Goal: Task Accomplishment & Management: Complete application form

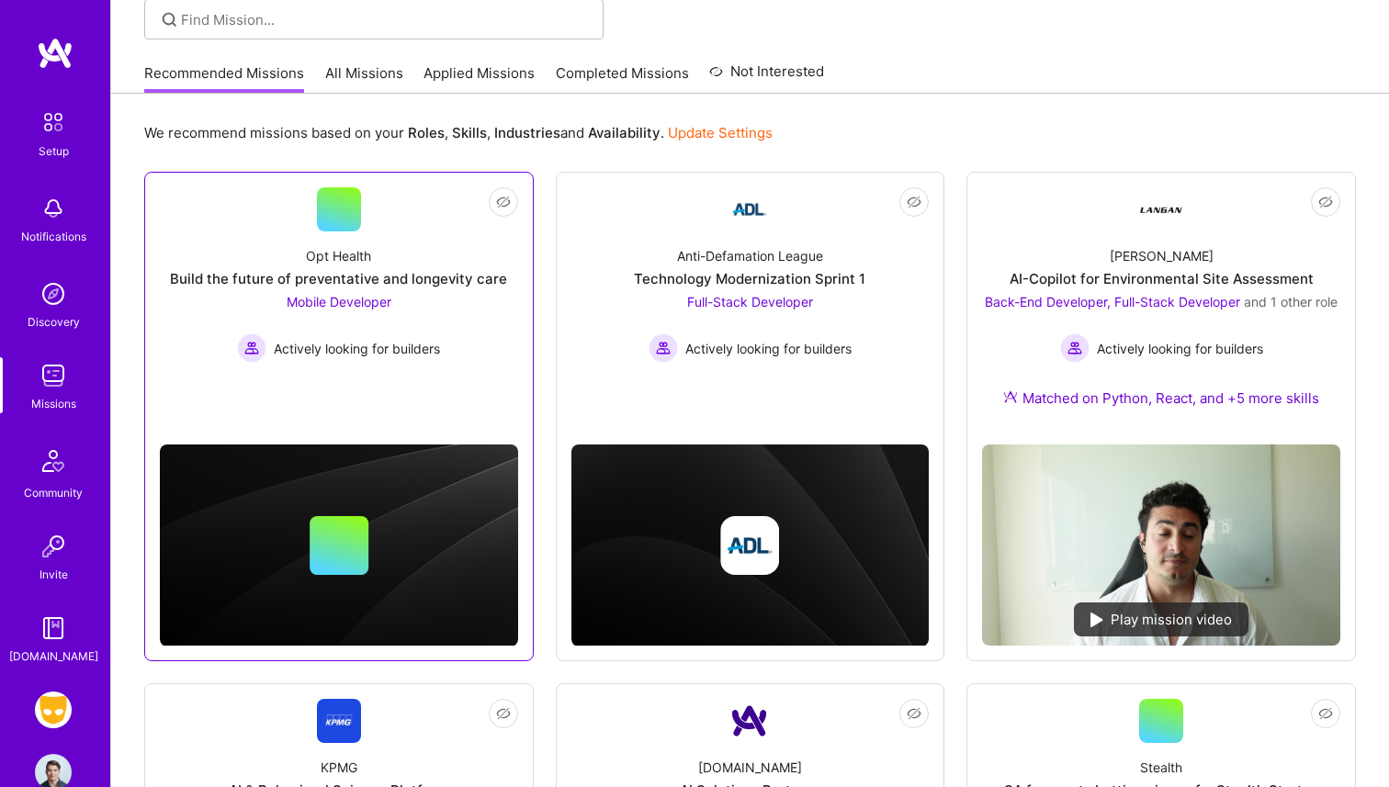
scroll to position [149, 0]
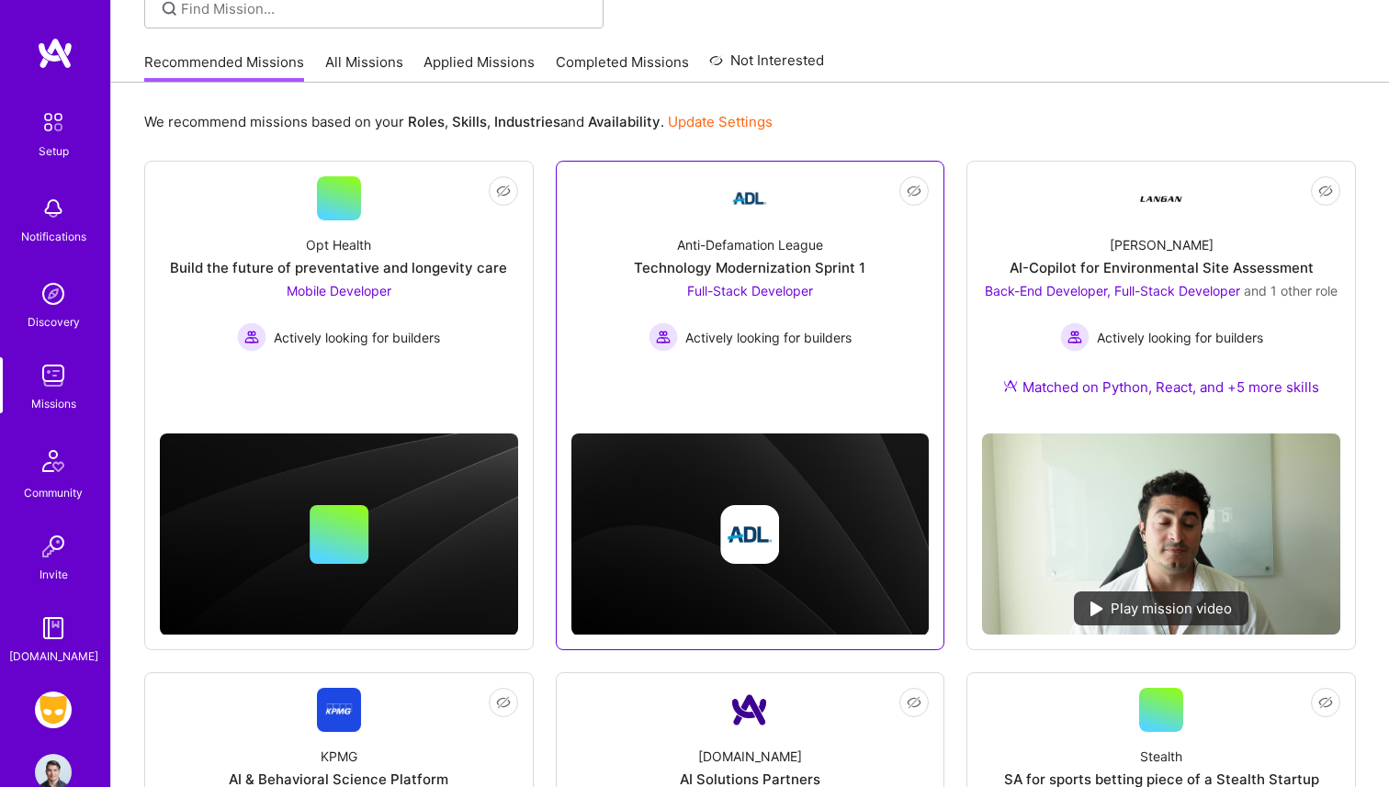
click at [751, 225] on div "Anti-Defamation League Technology Modernization Sprint 1 Full-Stack Developer A…" at bounding box center [750, 285] width 358 height 131
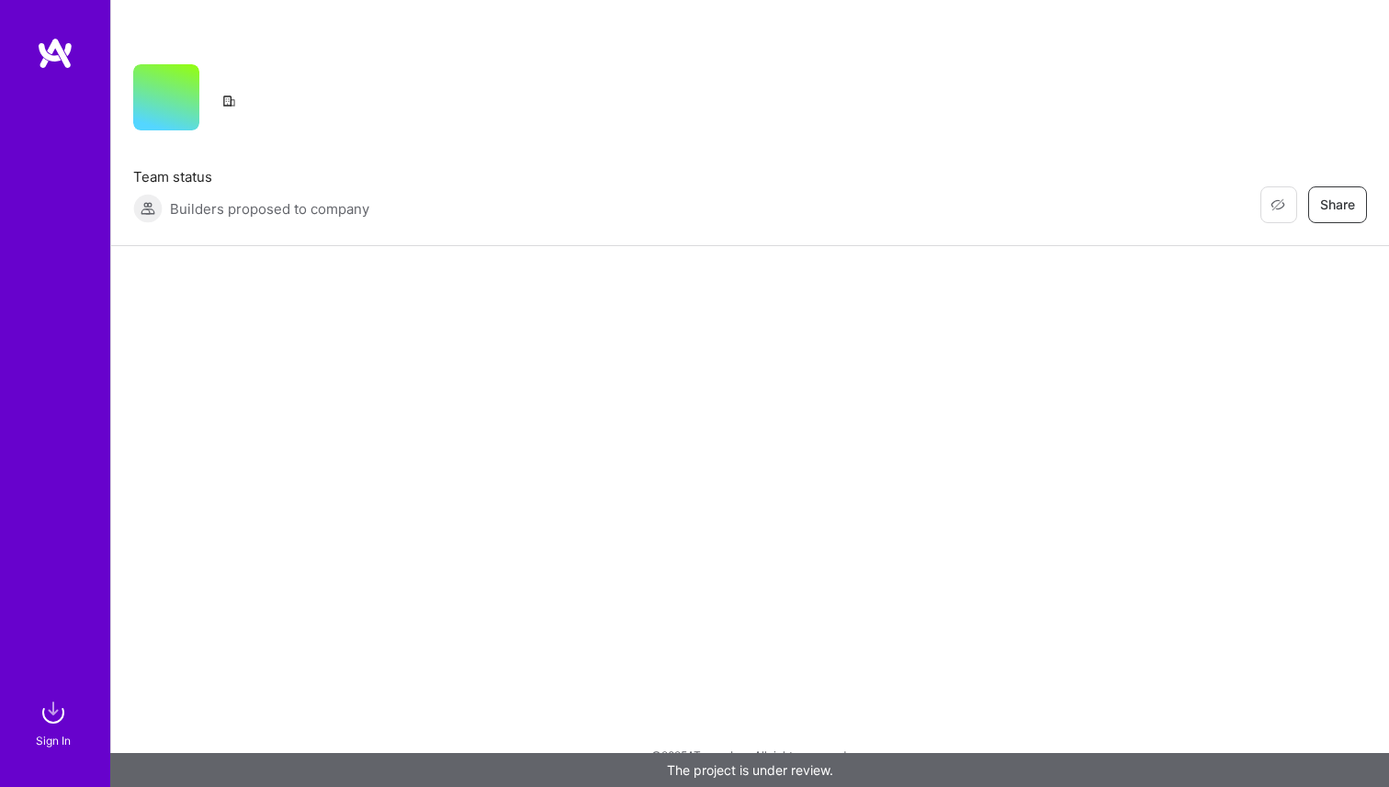
click at [73, 52] on img at bounding box center [55, 53] width 37 height 33
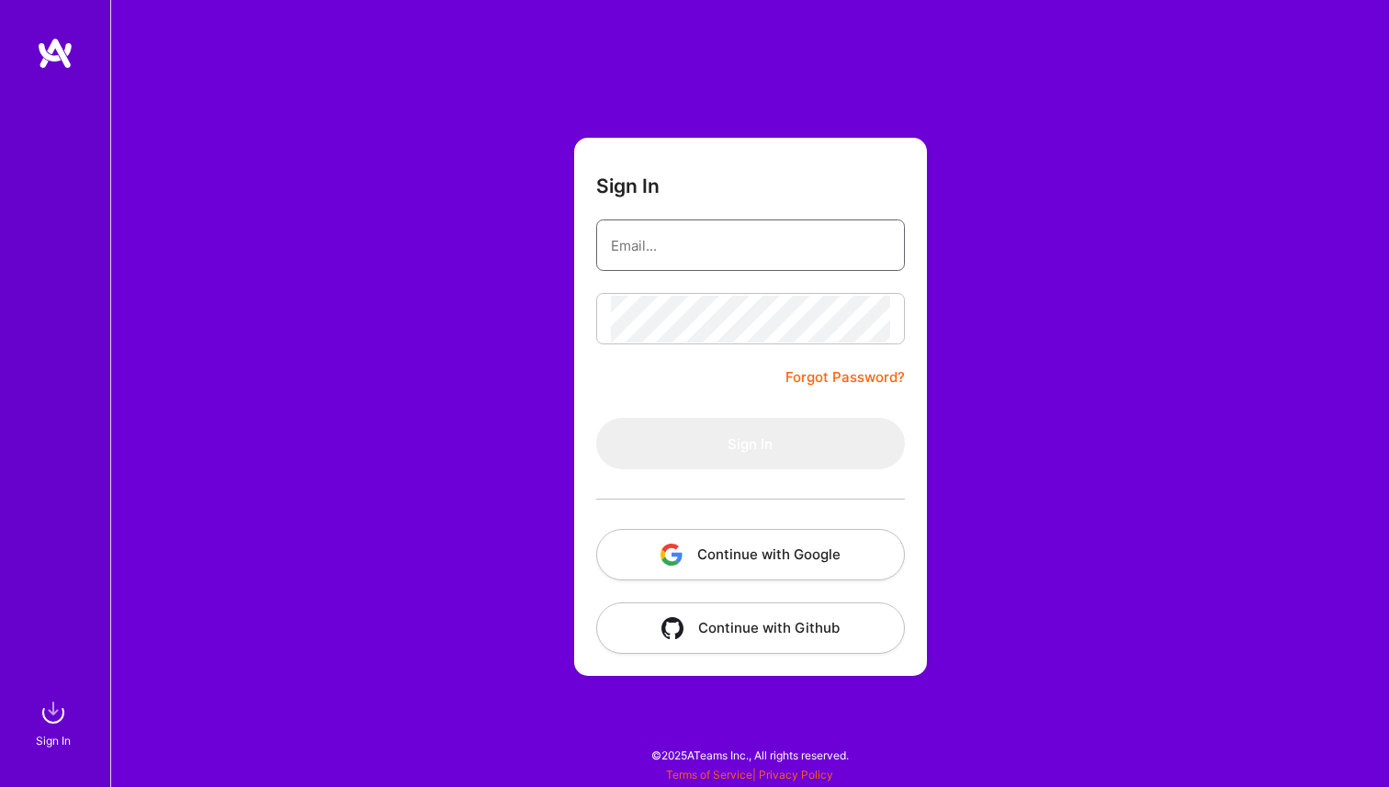
click at [633, 238] on input "email" at bounding box center [750, 245] width 279 height 47
type input "[PERSON_NAME][EMAIL_ADDRESS][PERSON_NAME][DOMAIN_NAME]"
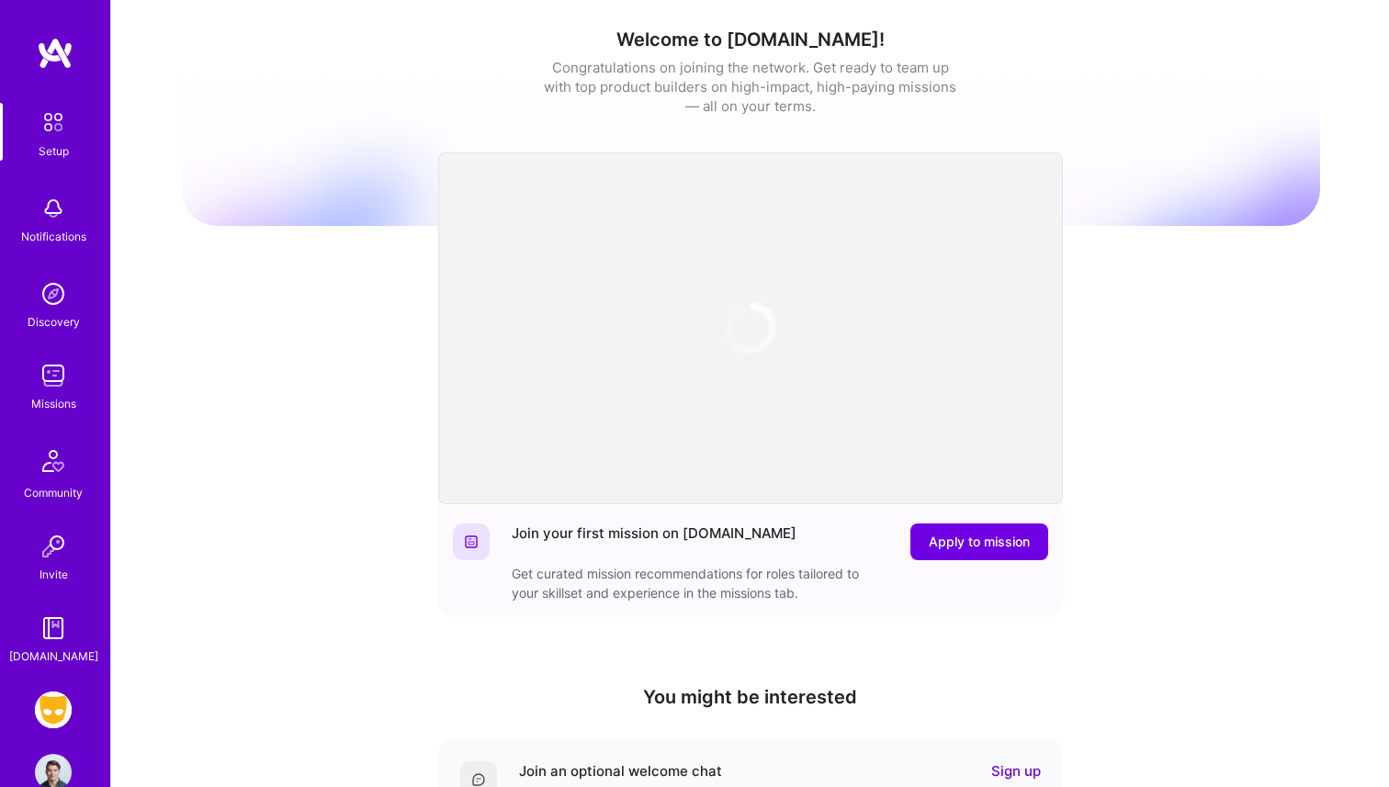
click at [58, 699] on img at bounding box center [53, 710] width 37 height 37
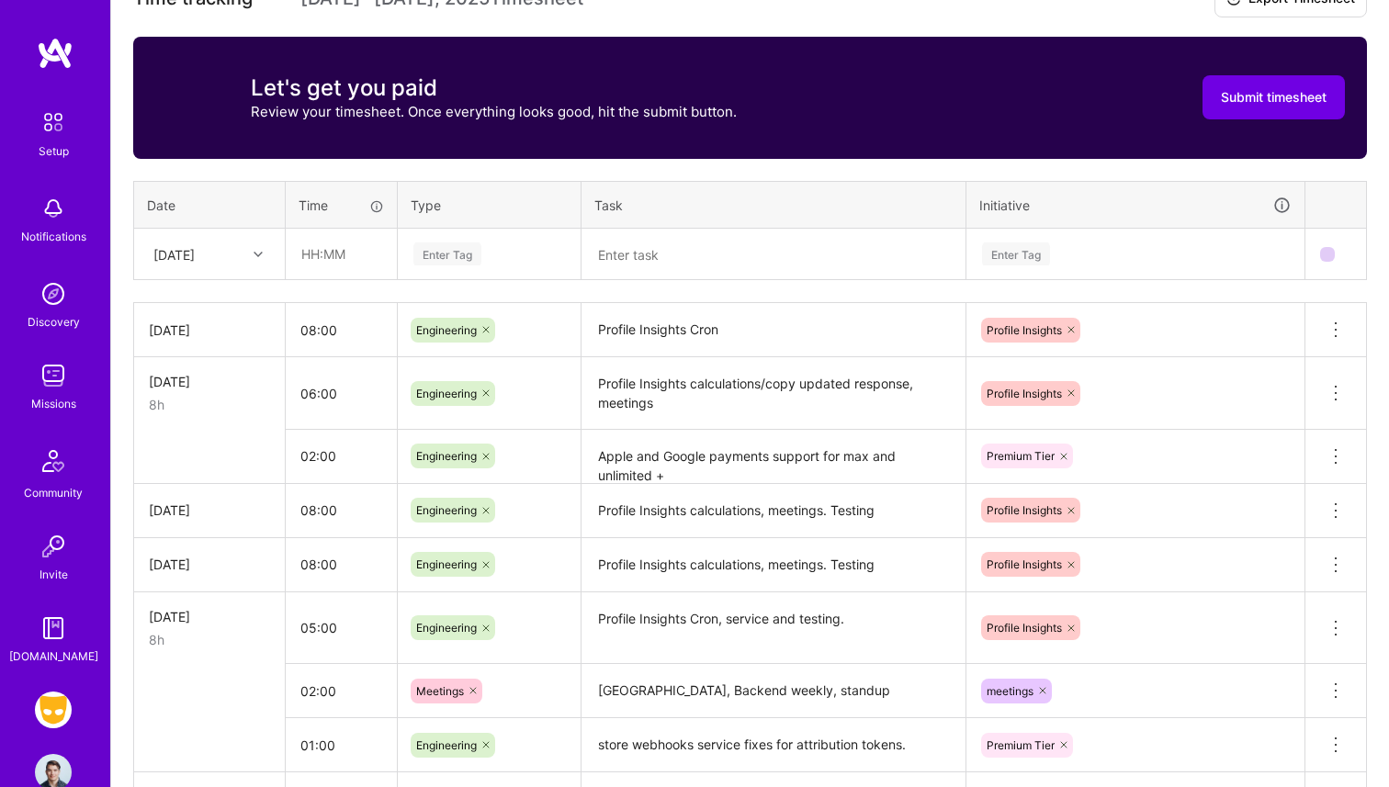
scroll to position [568, 0]
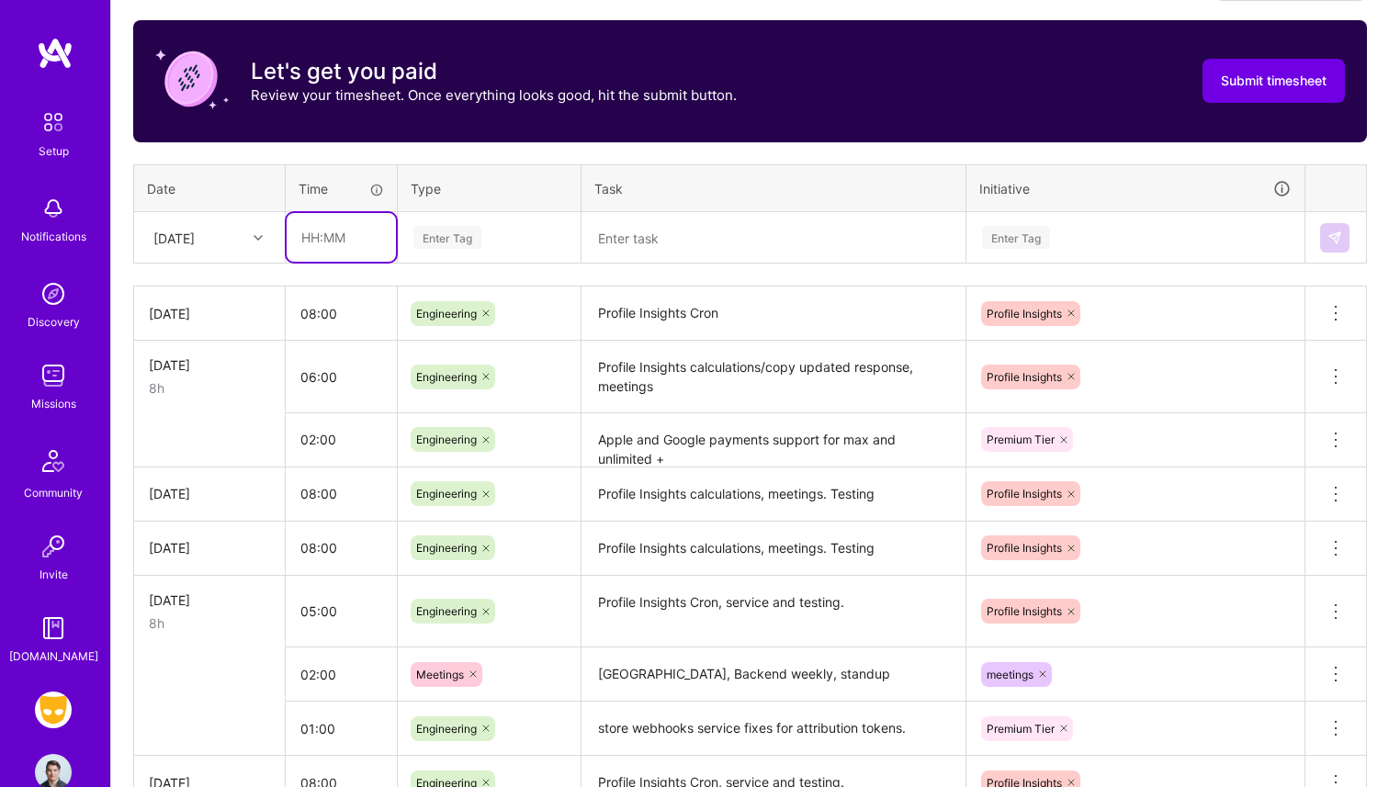
click at [340, 228] on input "text" at bounding box center [341, 237] width 109 height 49
type input "08:00"
click at [525, 222] on div "Enter Tag" at bounding box center [489, 238] width 181 height 48
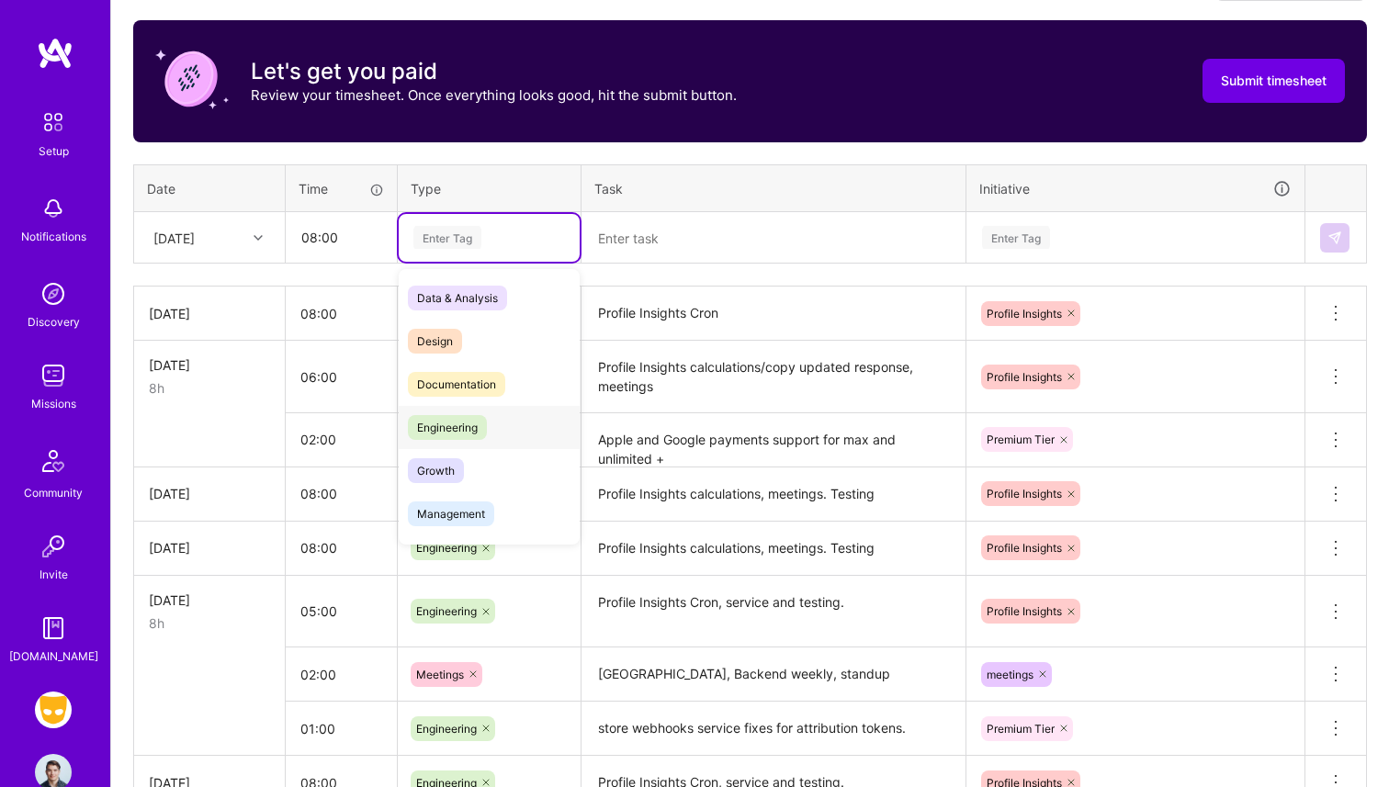
click at [455, 407] on div "Engineering" at bounding box center [489, 427] width 181 height 43
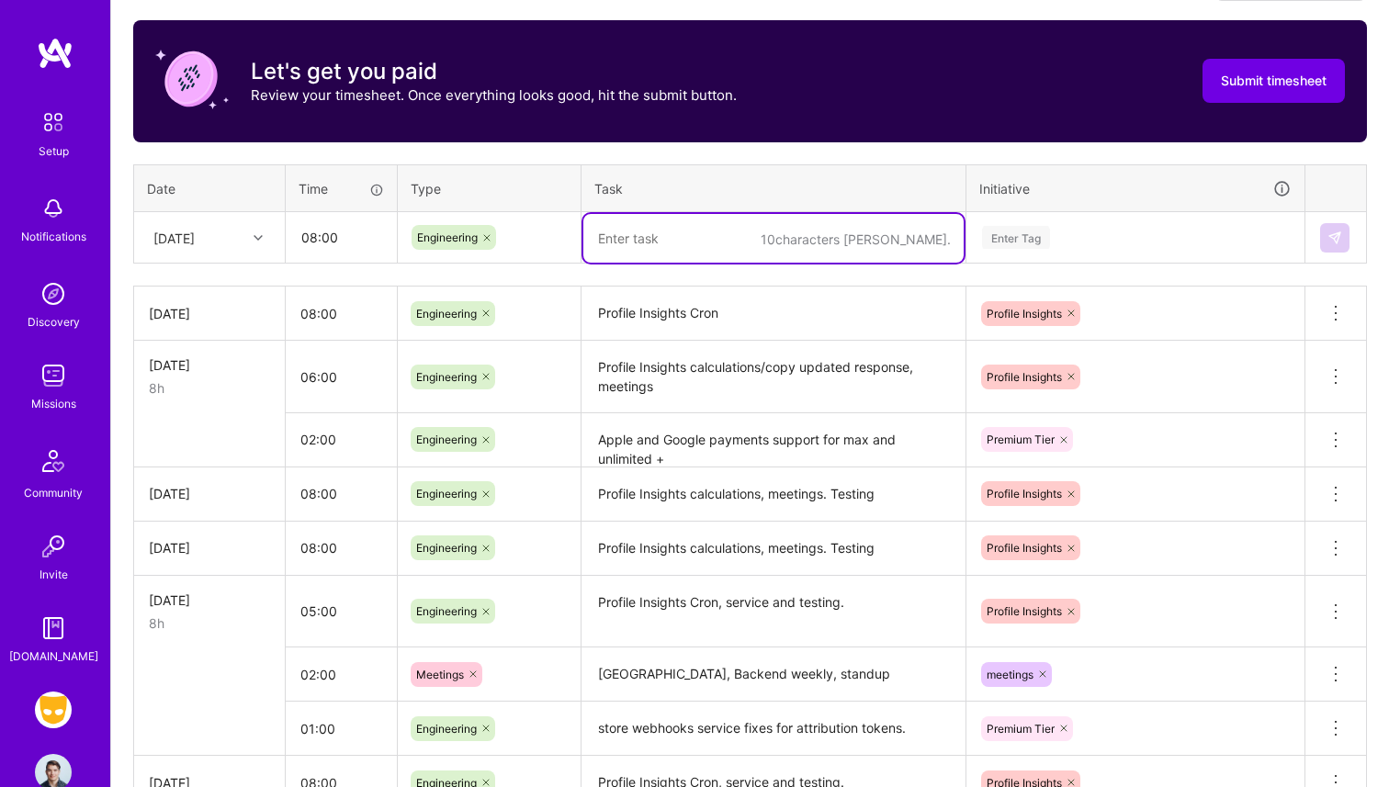
click at [654, 258] on textarea at bounding box center [773, 238] width 380 height 49
click at [654, 322] on textarea "Profile Insights Cron" at bounding box center [773, 313] width 380 height 51
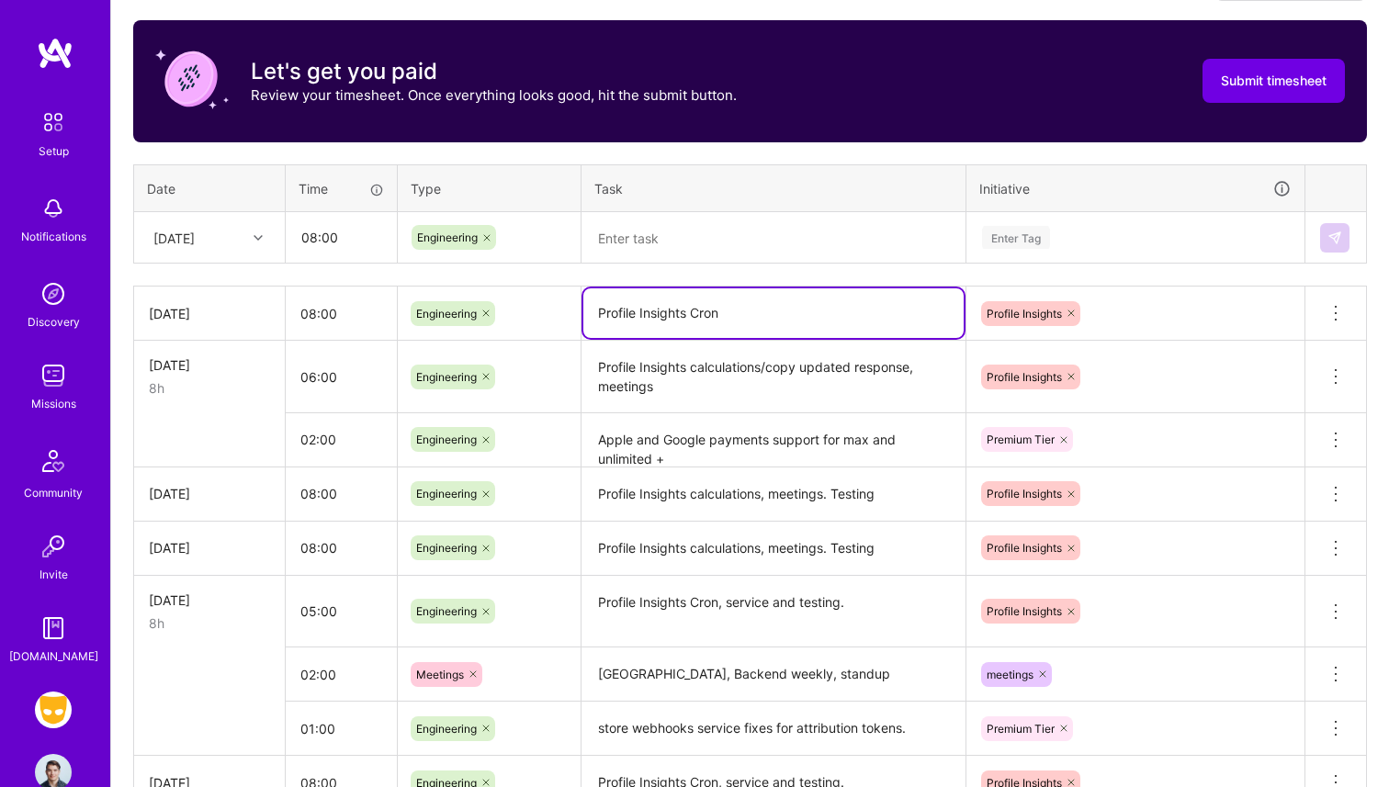
click at [654, 322] on textarea "Profile Insights Cron" at bounding box center [773, 313] width 380 height 50
click at [663, 190] on th "Task" at bounding box center [774, 188] width 385 height 48
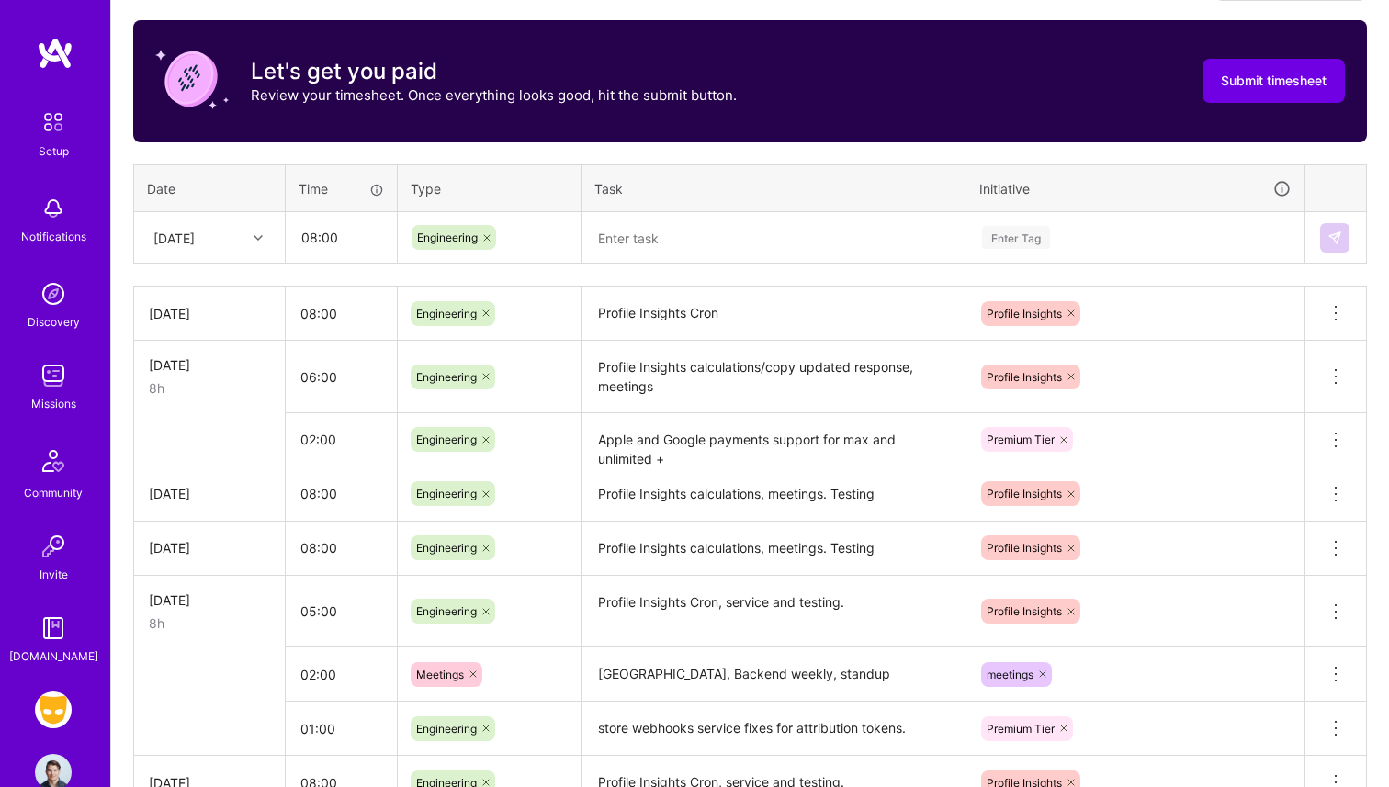
click at [663, 215] on textarea at bounding box center [773, 238] width 380 height 49
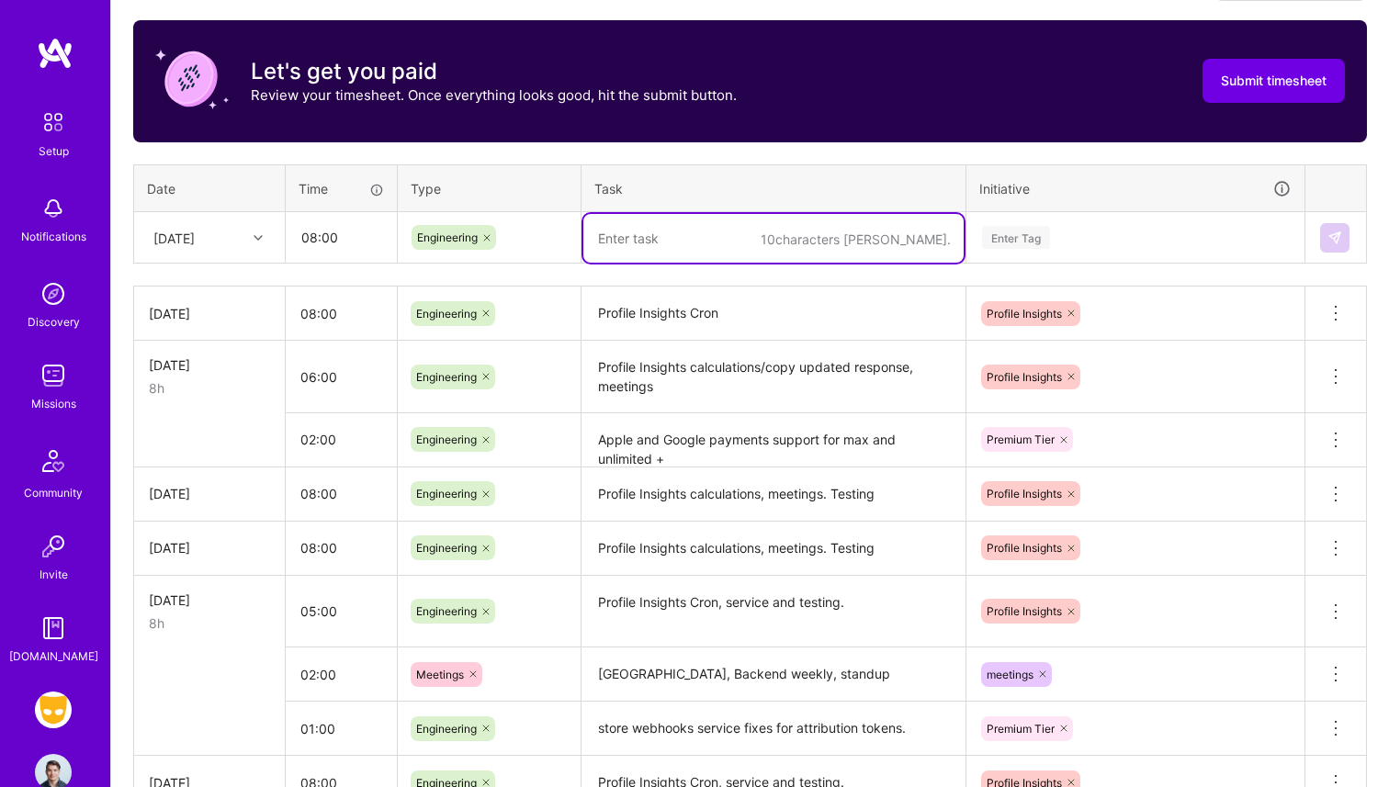
paste textarea "Profile Insights Cron"
type textarea "Profile Insights Cron. Service updates"
click at [1047, 249] on div "Enter Tag" at bounding box center [1135, 238] width 336 height 48
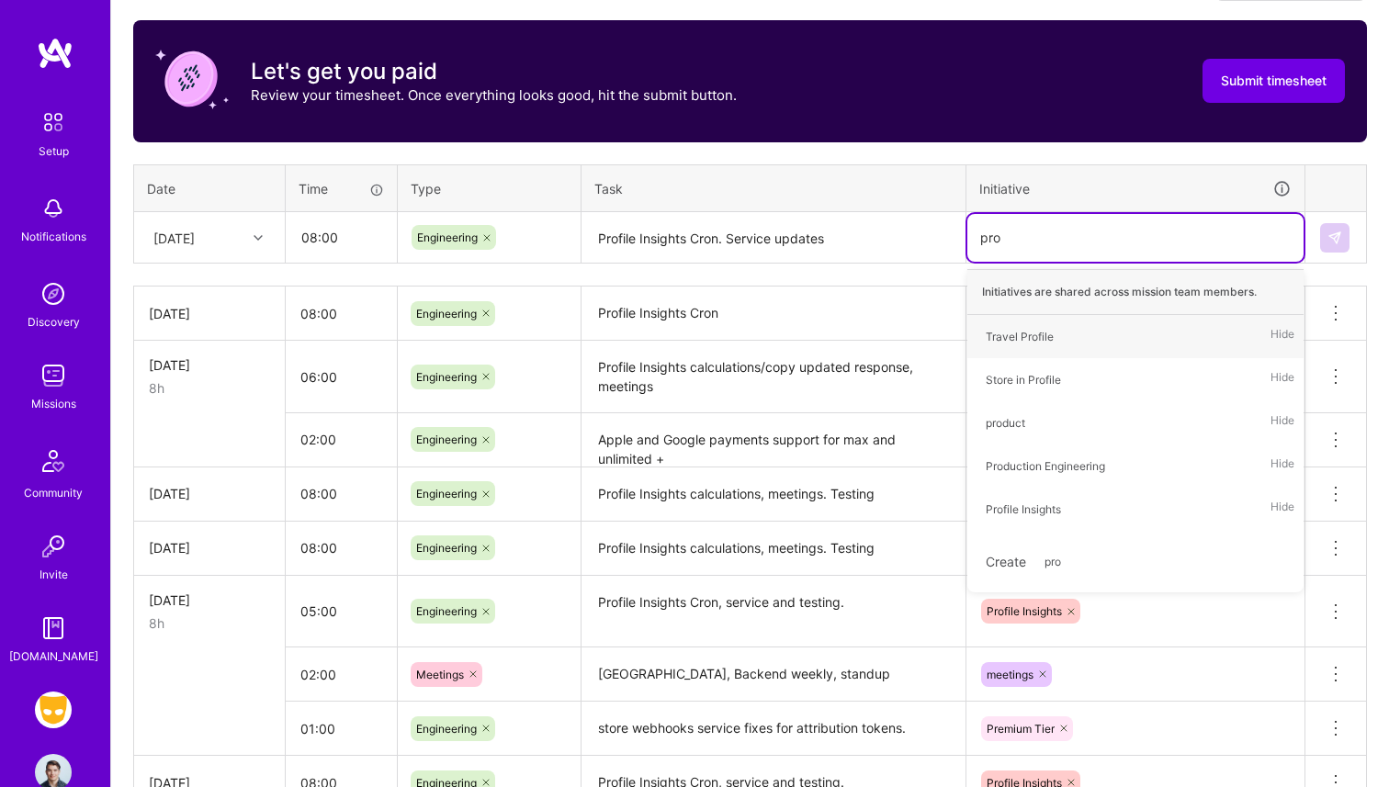
type input "prof"
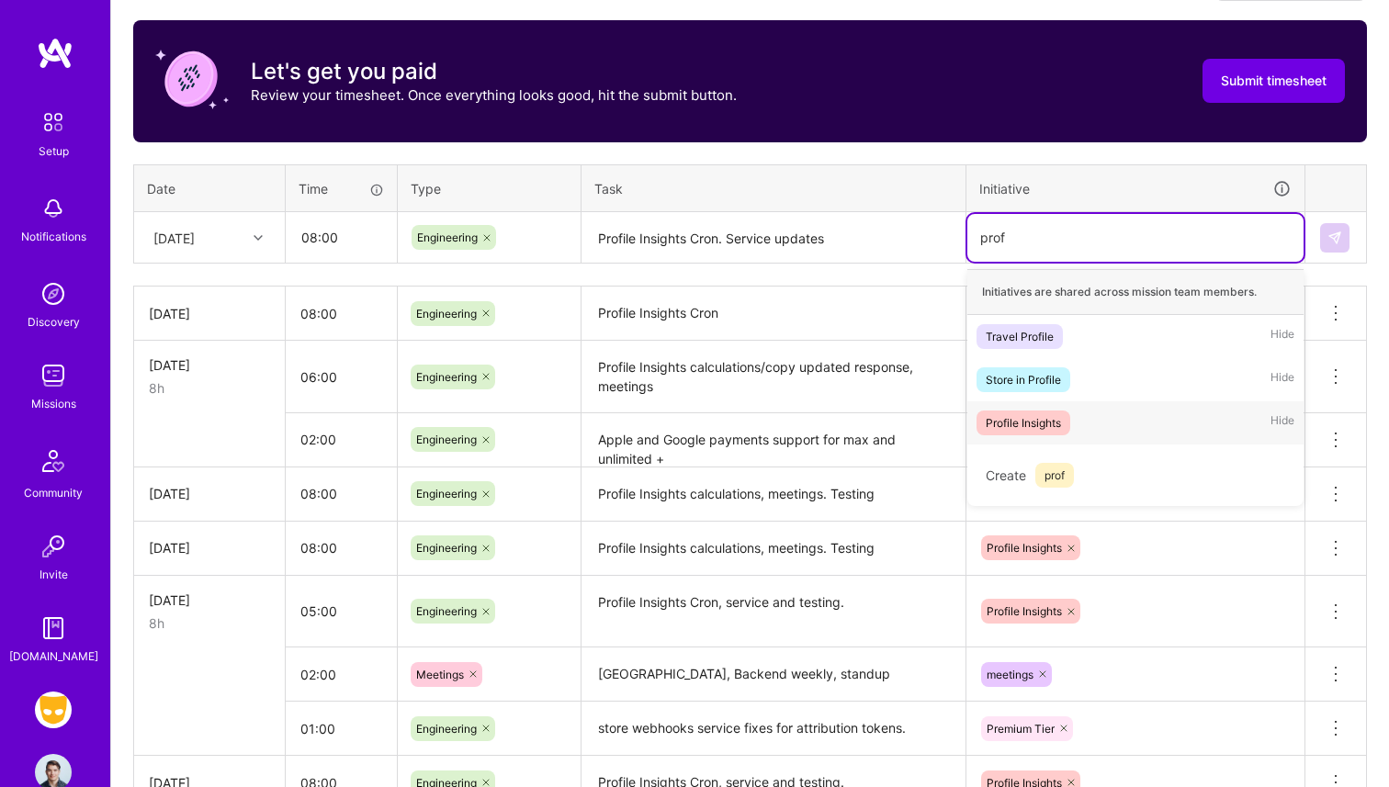
click at [1056, 418] on div "Profile Insights" at bounding box center [1023, 422] width 75 height 19
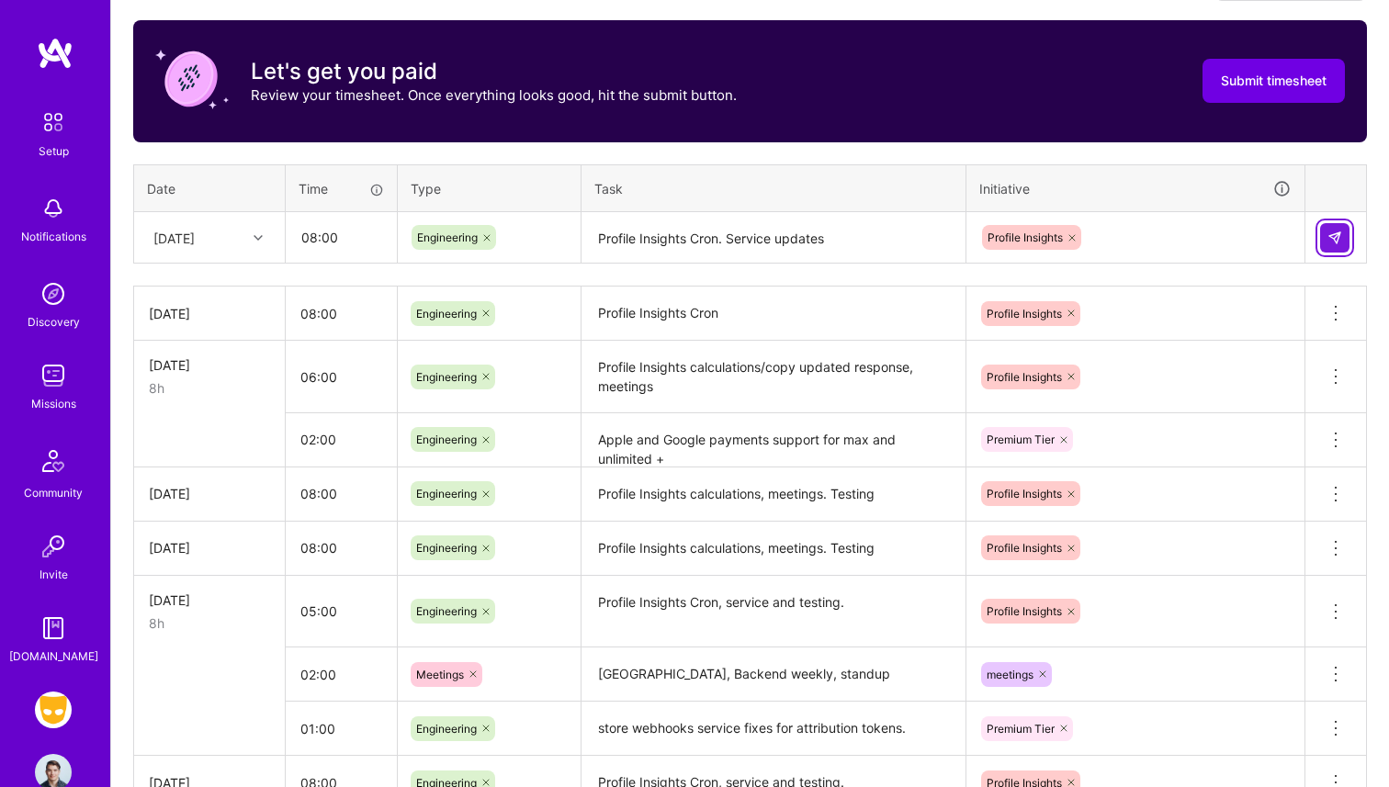
click at [1330, 245] on button at bounding box center [1334, 237] width 29 height 29
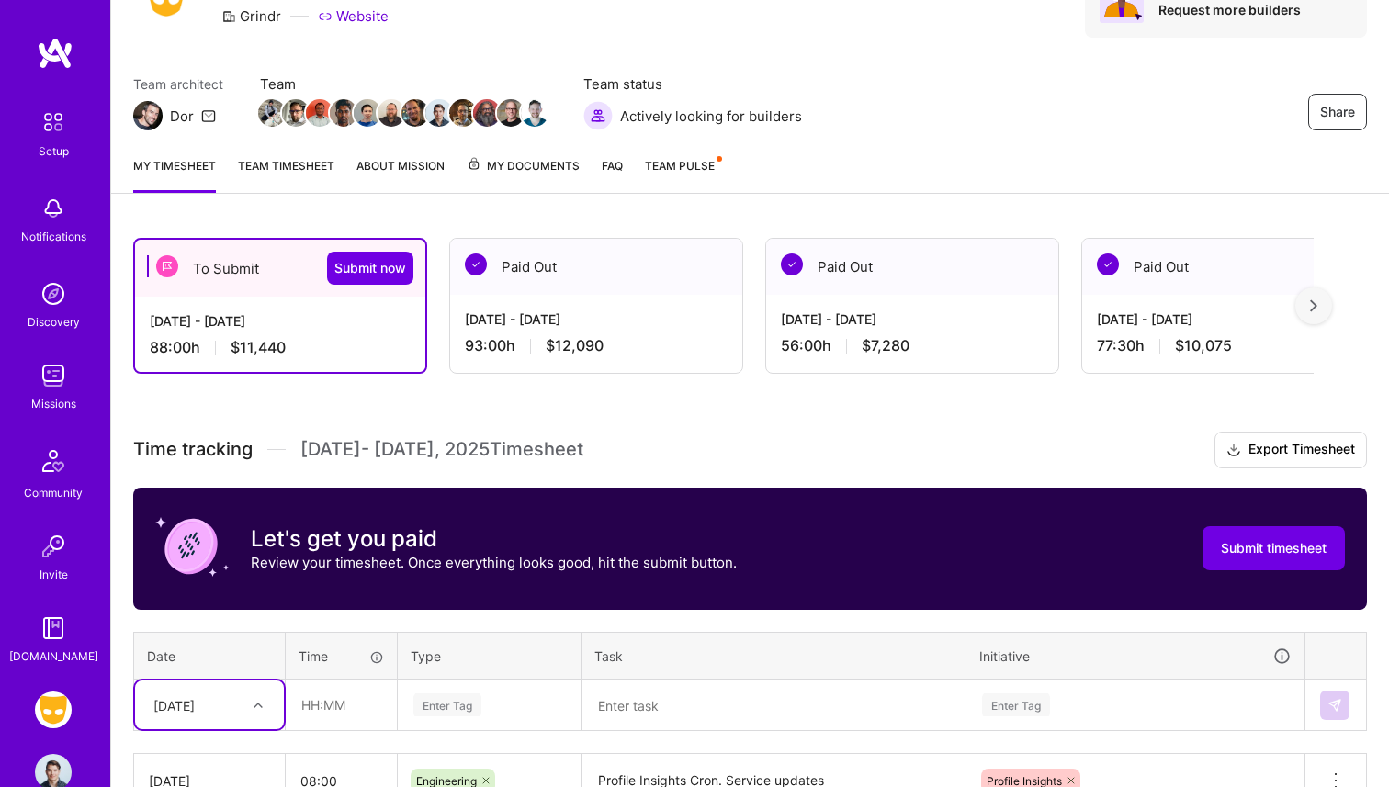
scroll to position [0, 0]
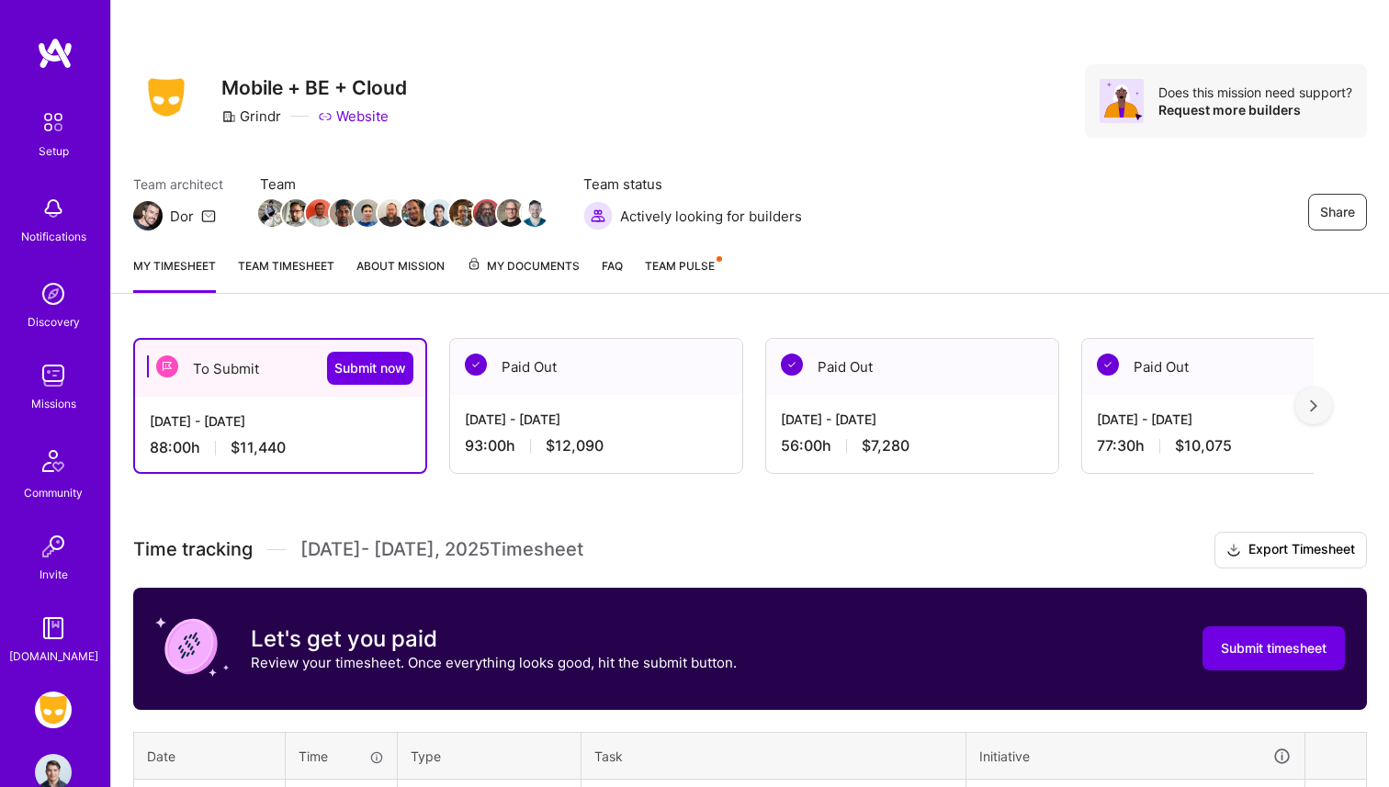
click at [372, 391] on div "To Submit Submit now" at bounding box center [280, 368] width 290 height 57
click at [372, 365] on span "Submit now" at bounding box center [370, 368] width 72 height 18
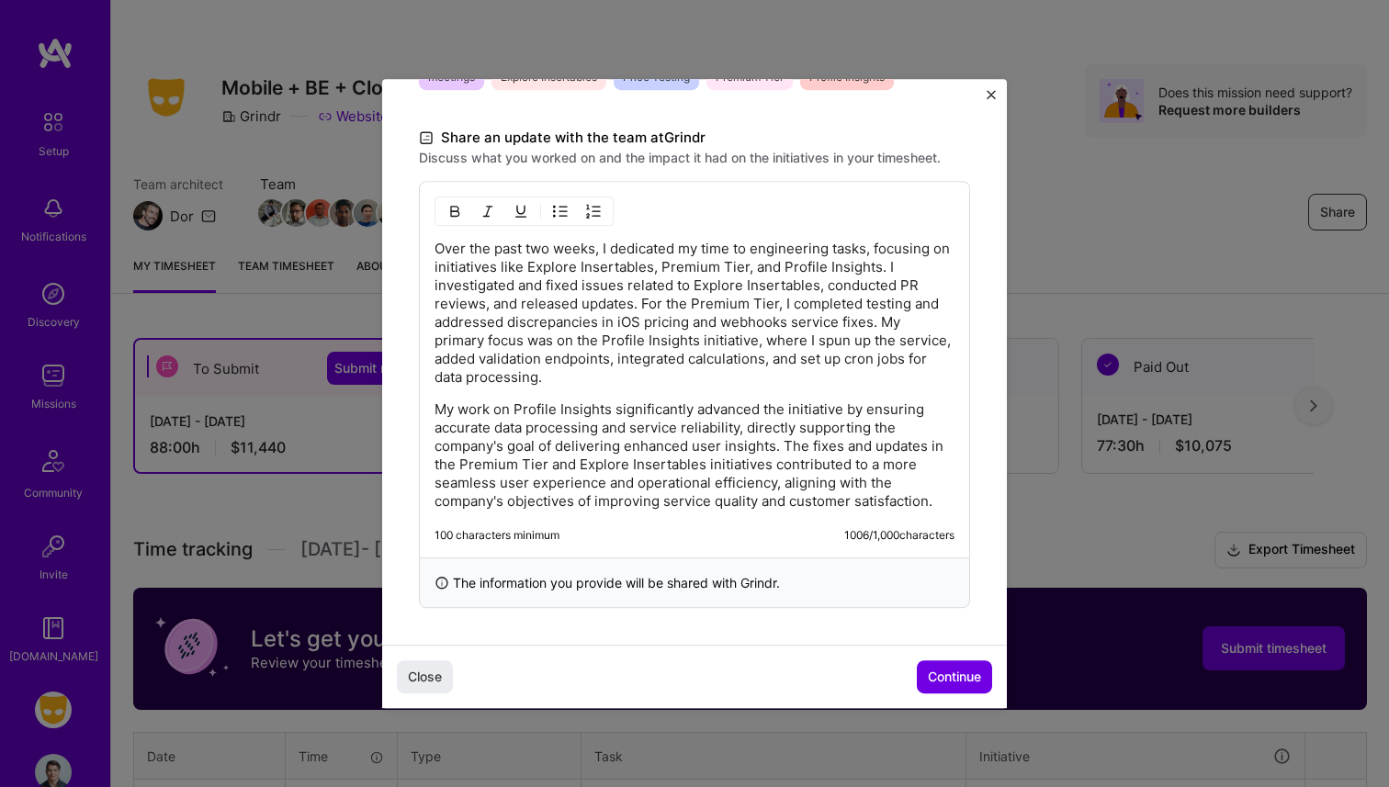
scroll to position [508, 0]
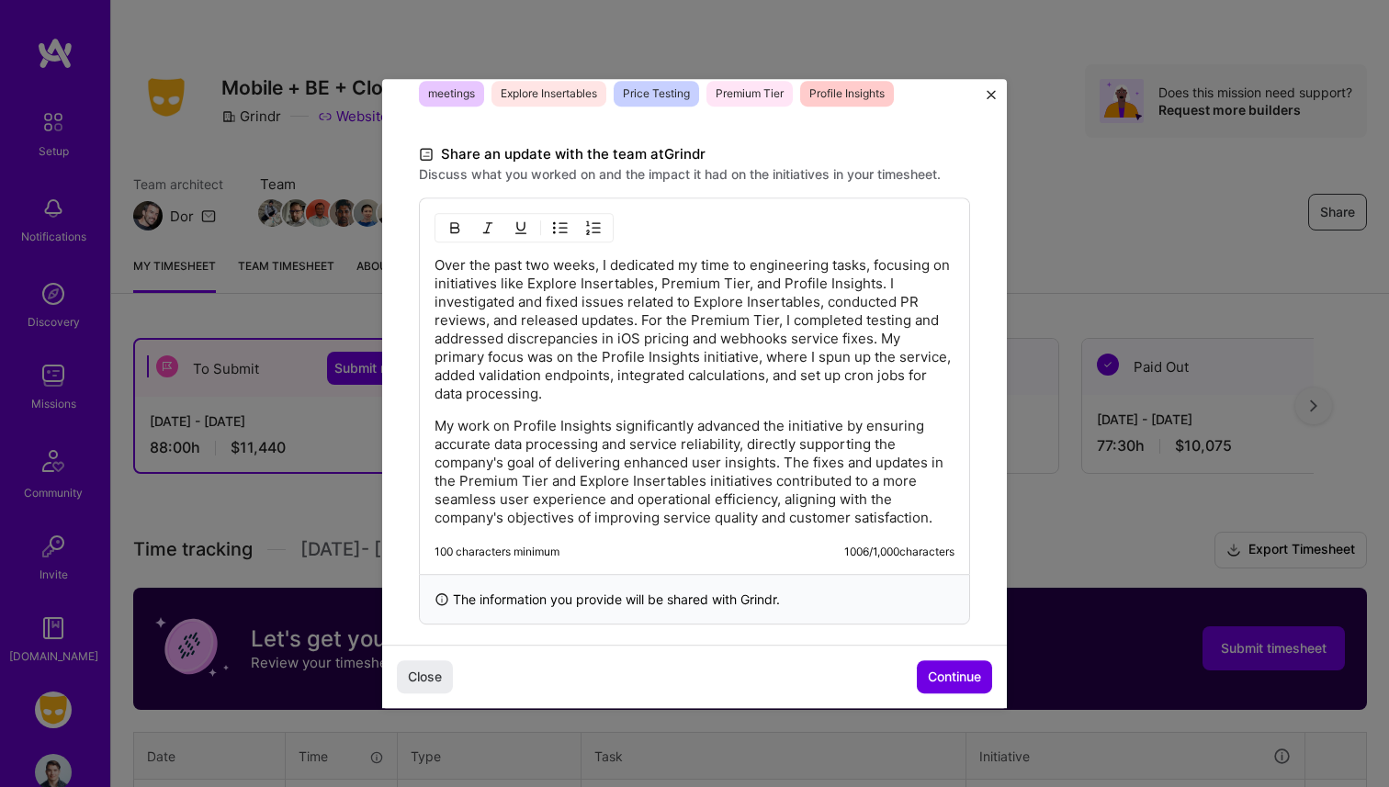
click at [940, 524] on p "My work on Profile Insights significantly advanced the initiative by ensuring a…" at bounding box center [695, 472] width 520 height 110
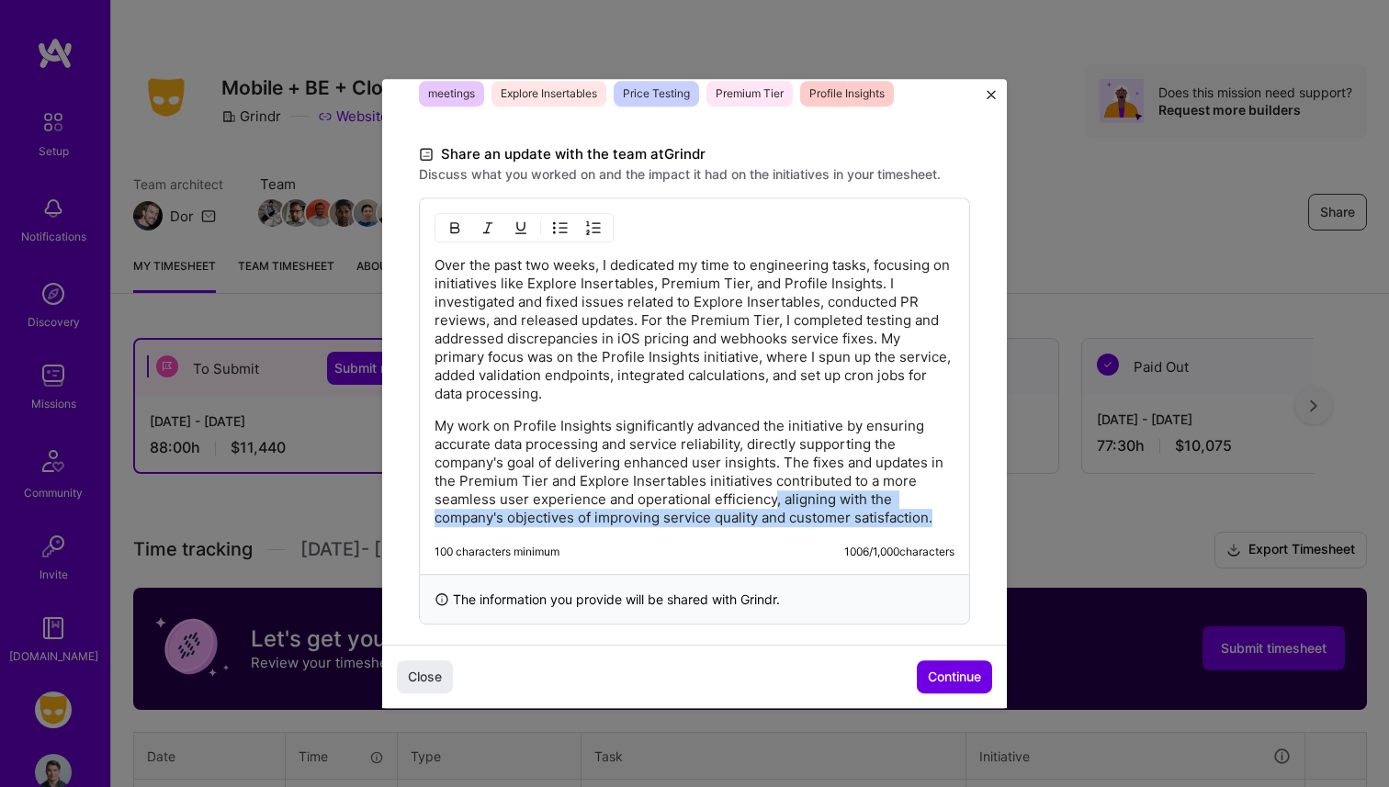
drag, startPoint x: 937, startPoint y: 515, endPoint x: 774, endPoint y: 500, distance: 163.4
click at [774, 500] on p "My work on Profile Insights significantly advanced the initiative by ensuring a…" at bounding box center [695, 472] width 520 height 110
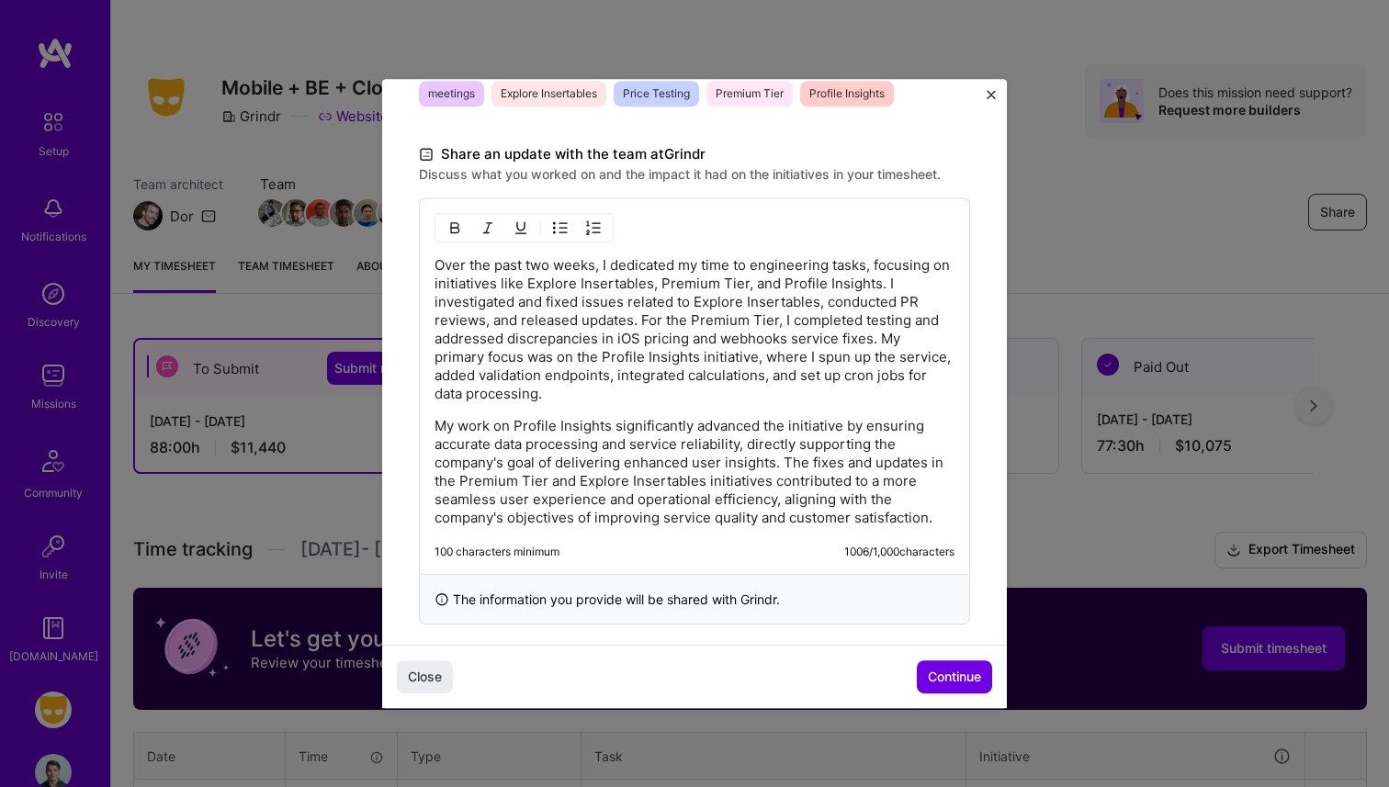
scroll to position [506, 0]
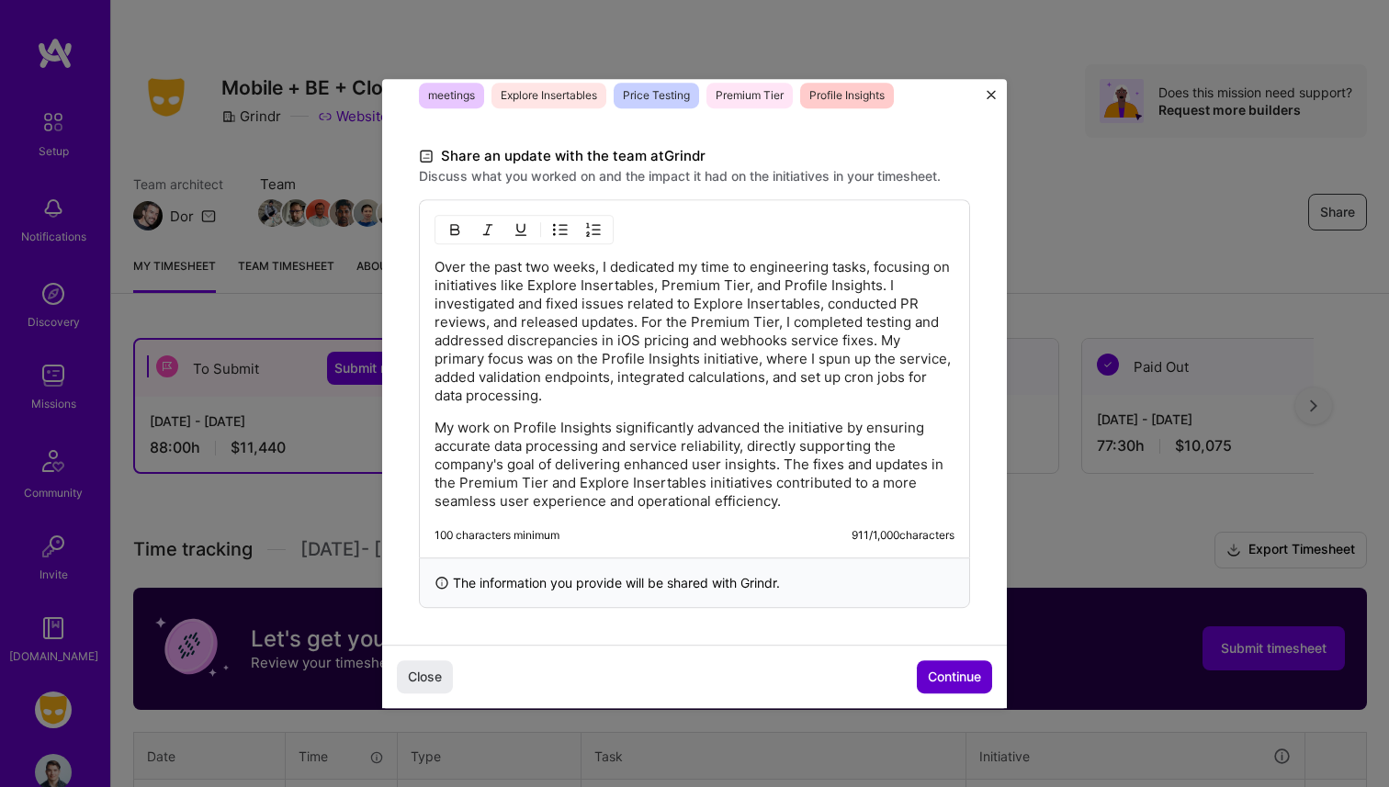
click at [944, 669] on span "Continue" at bounding box center [954, 677] width 53 height 18
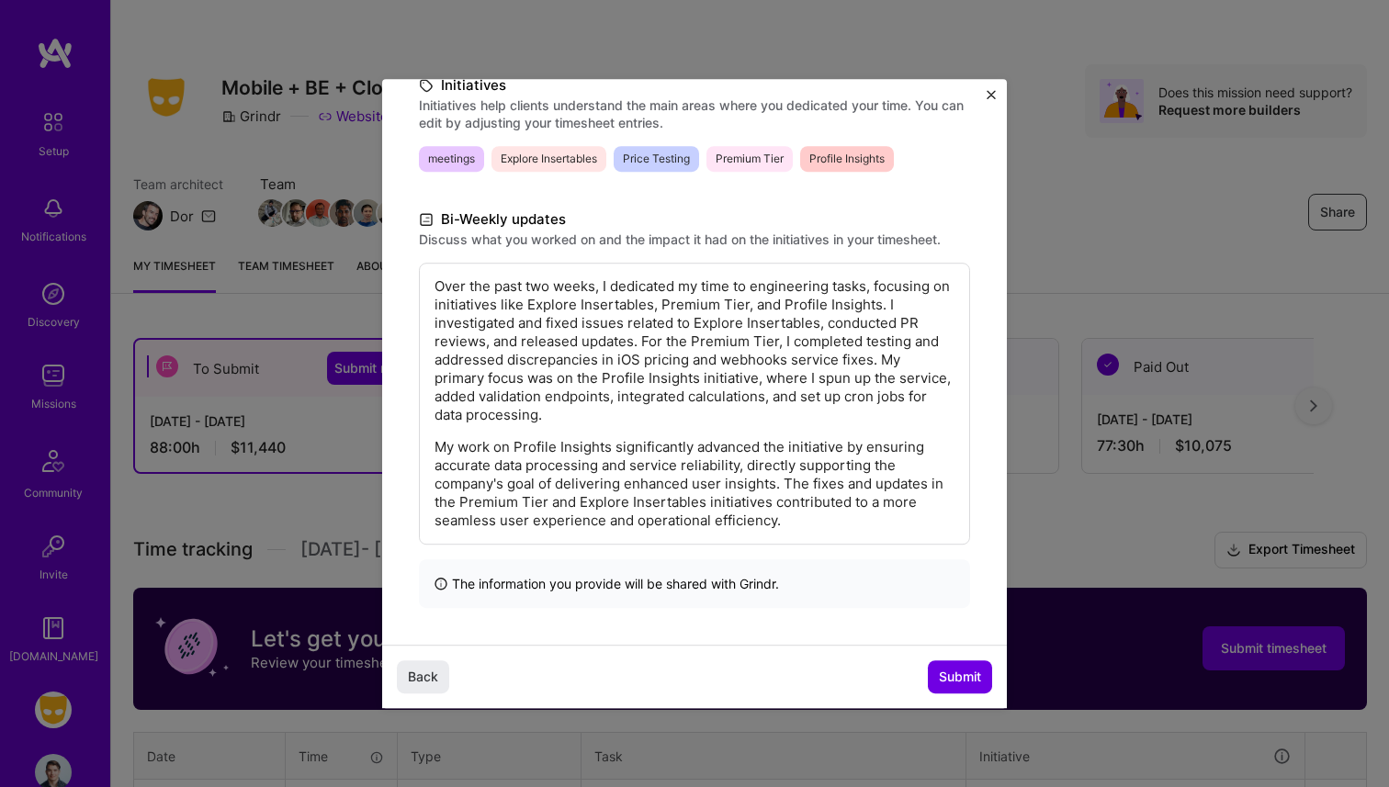
scroll to position [0, 0]
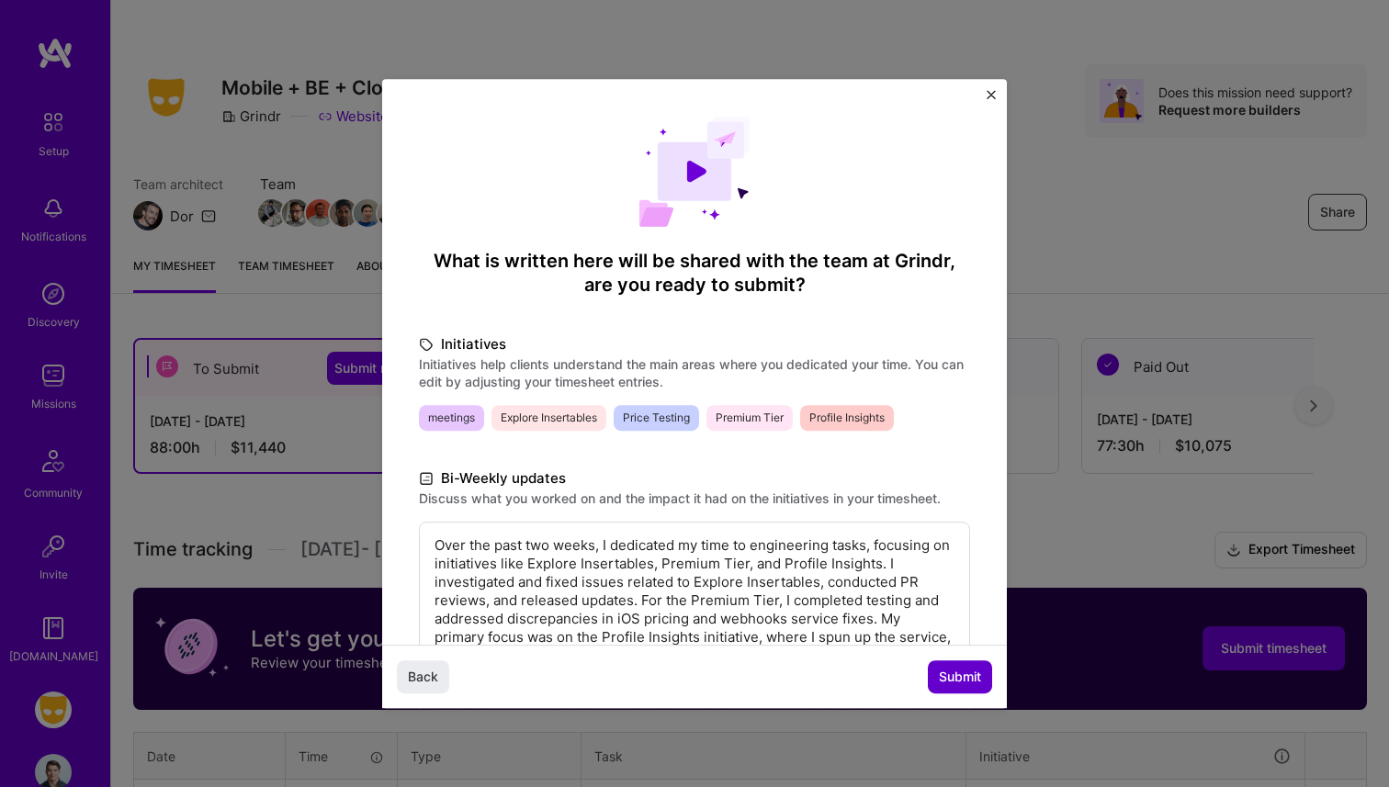
click at [964, 685] on span "Submit" at bounding box center [960, 677] width 42 height 18
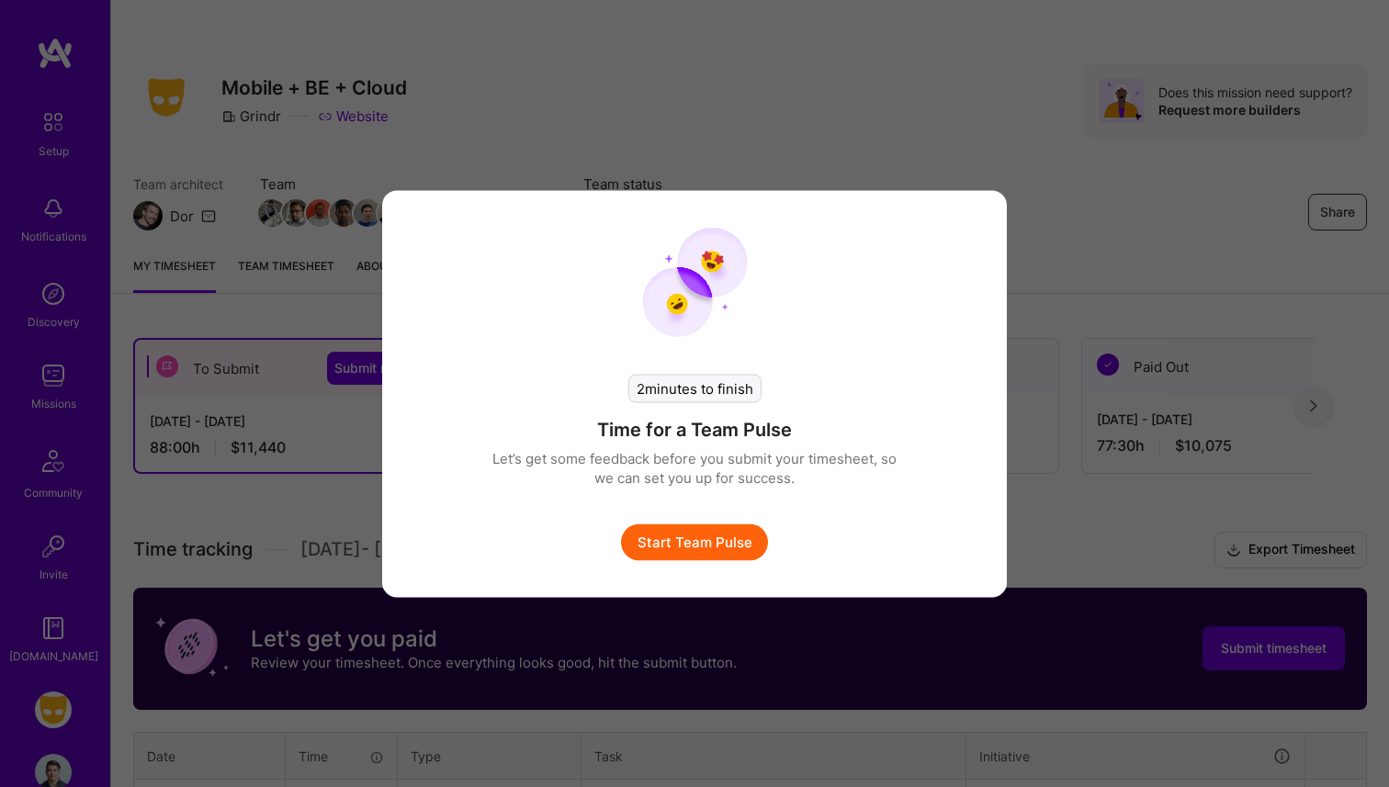
click at [292, 360] on div "2 minutes to finish Time for a Team Pulse Let’s get some feedback before you su…" at bounding box center [694, 393] width 1389 height 787
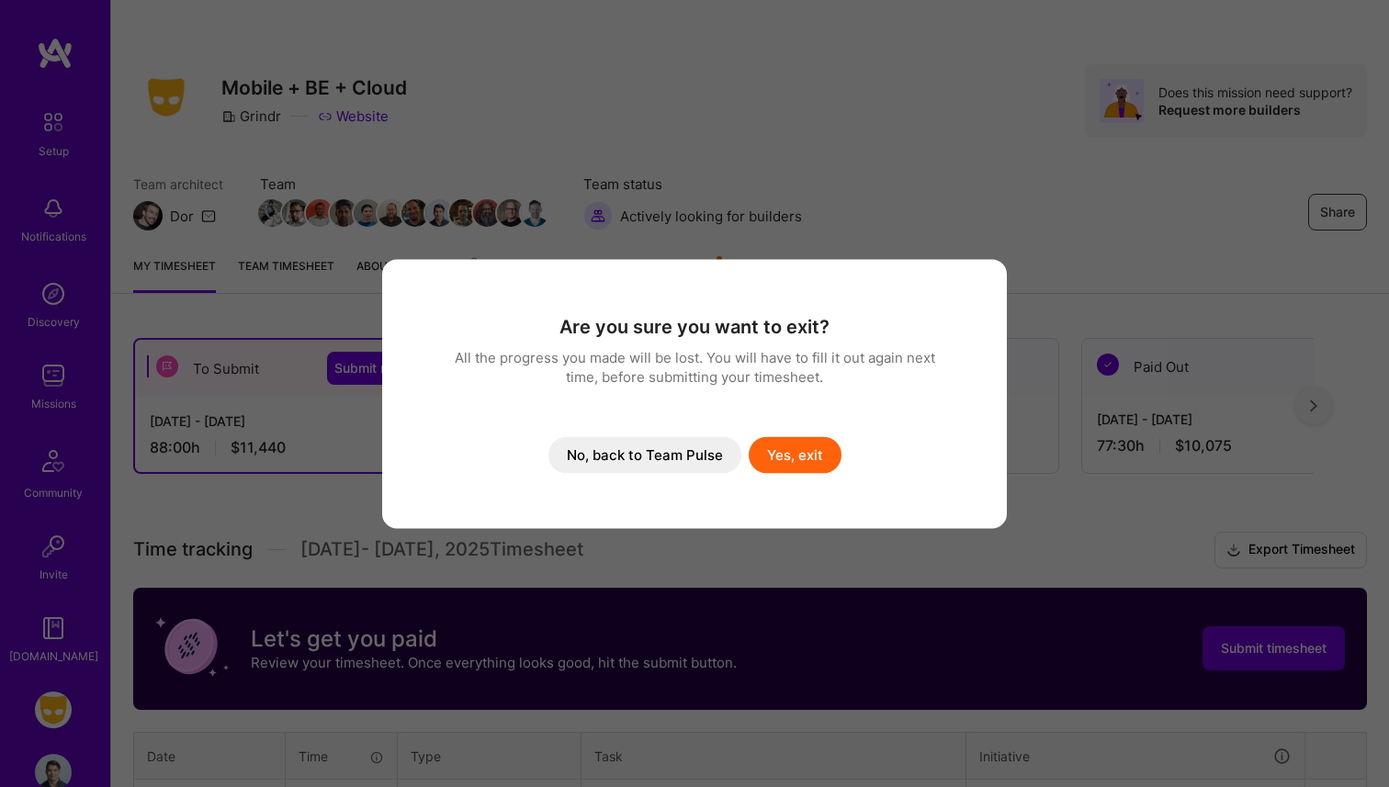
click at [777, 456] on button "Yes, exit" at bounding box center [795, 454] width 93 height 37
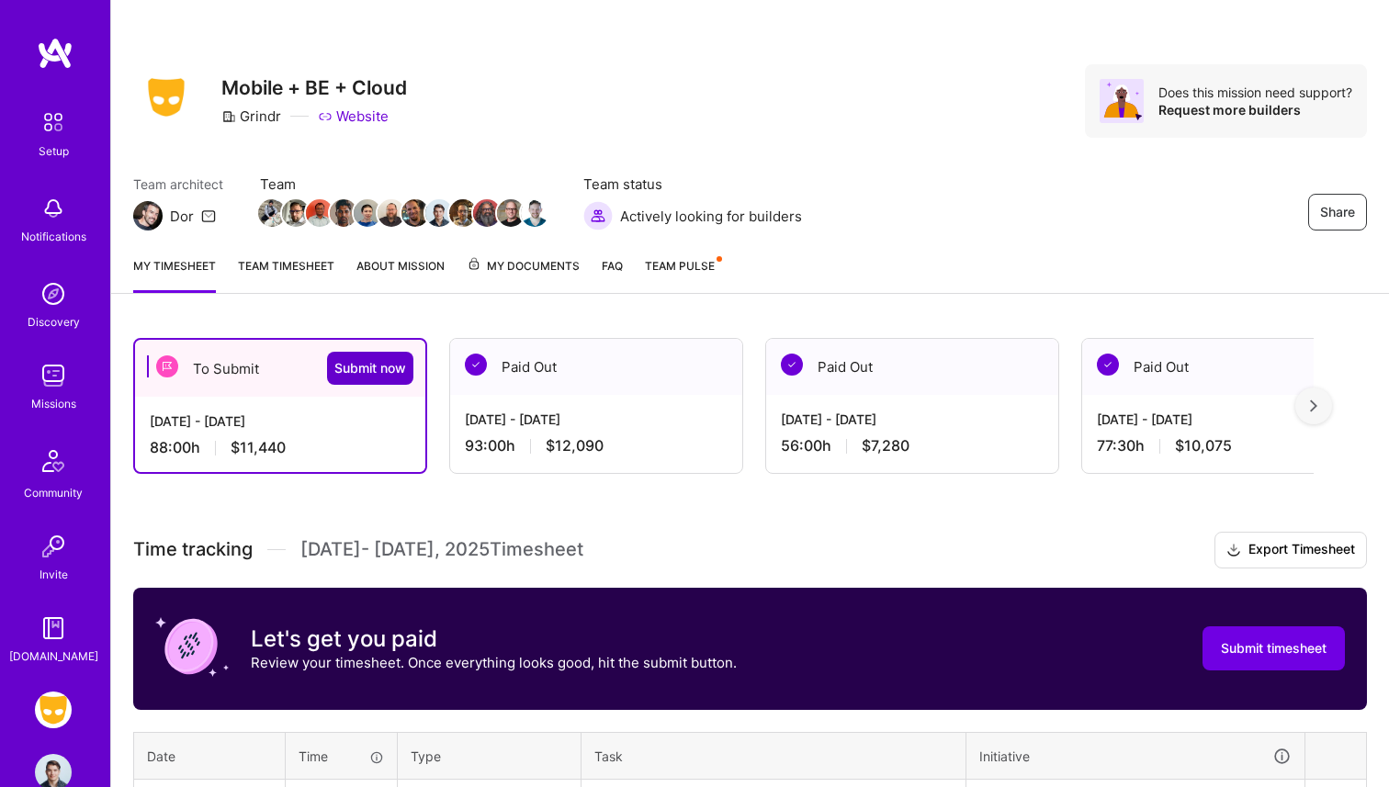
click at [352, 377] on span "Submit now" at bounding box center [370, 368] width 72 height 18
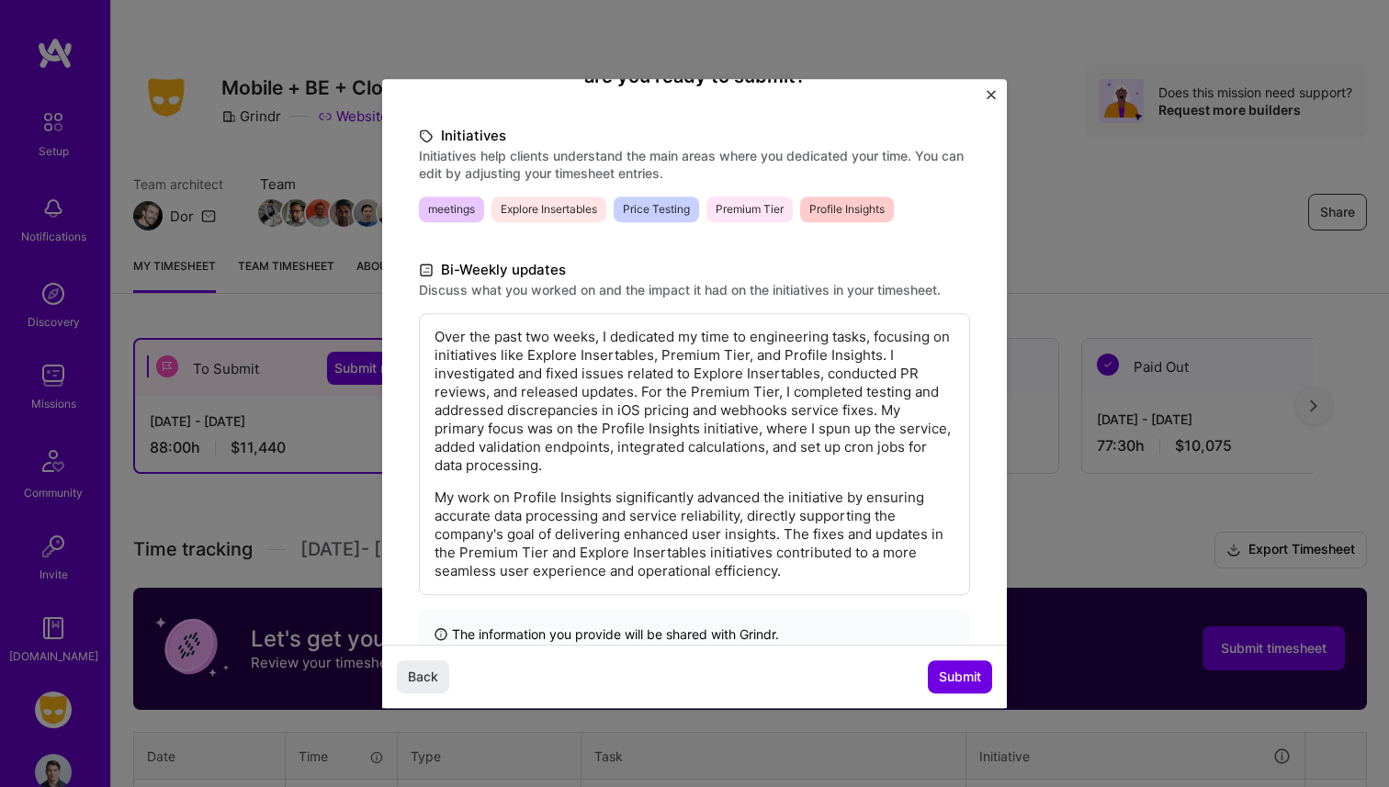
scroll to position [259, 0]
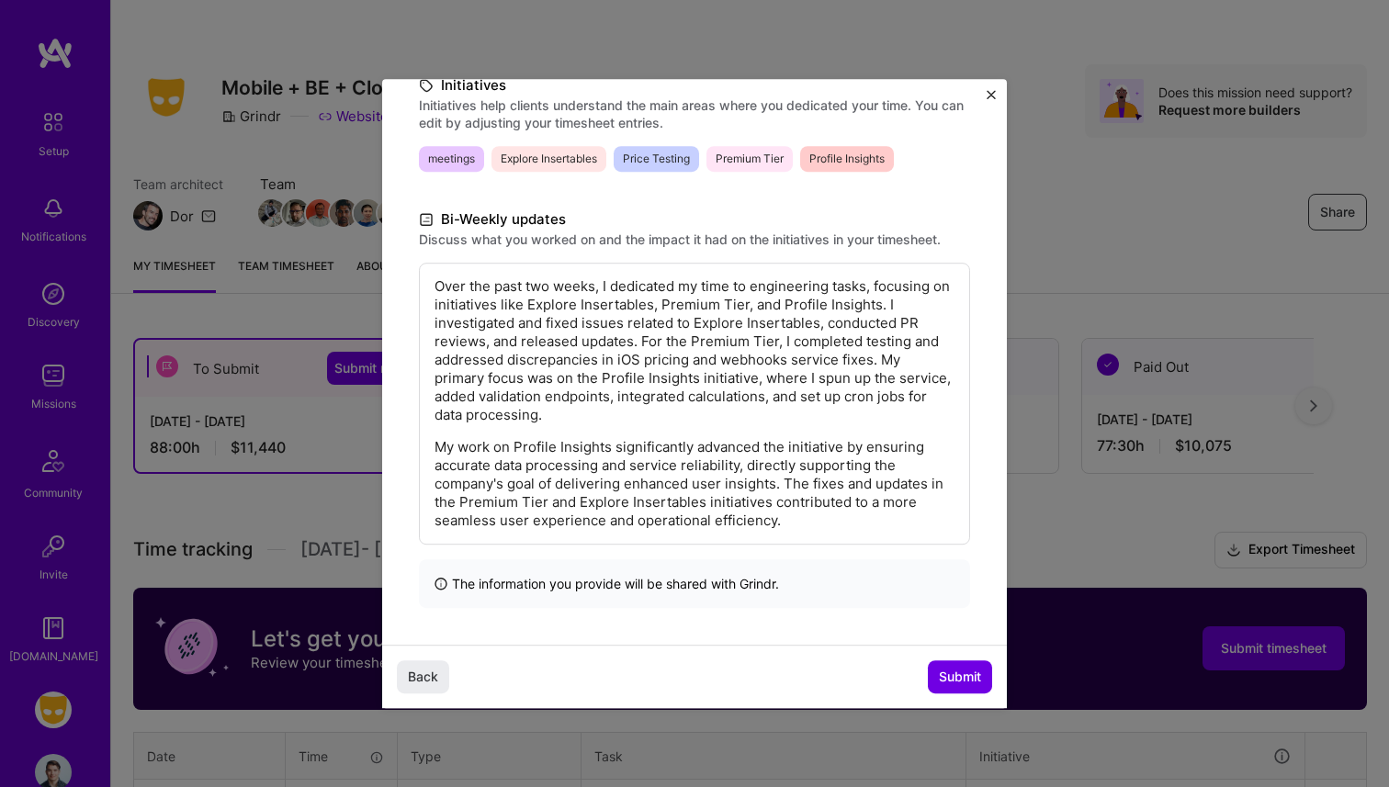
click at [645, 523] on p "My work on Profile Insights significantly advanced the initiative by ensuring a…" at bounding box center [695, 484] width 520 height 92
drag, startPoint x: 645, startPoint y: 523, endPoint x: 695, endPoint y: 445, distance: 93.0
click at [695, 445] on p "My work on Profile Insights significantly advanced the initiative by ensuring a…" at bounding box center [695, 484] width 520 height 92
click at [761, 480] on p "My work on Profile Insights significantly advanced the initiative by ensuring a…" at bounding box center [695, 484] width 520 height 92
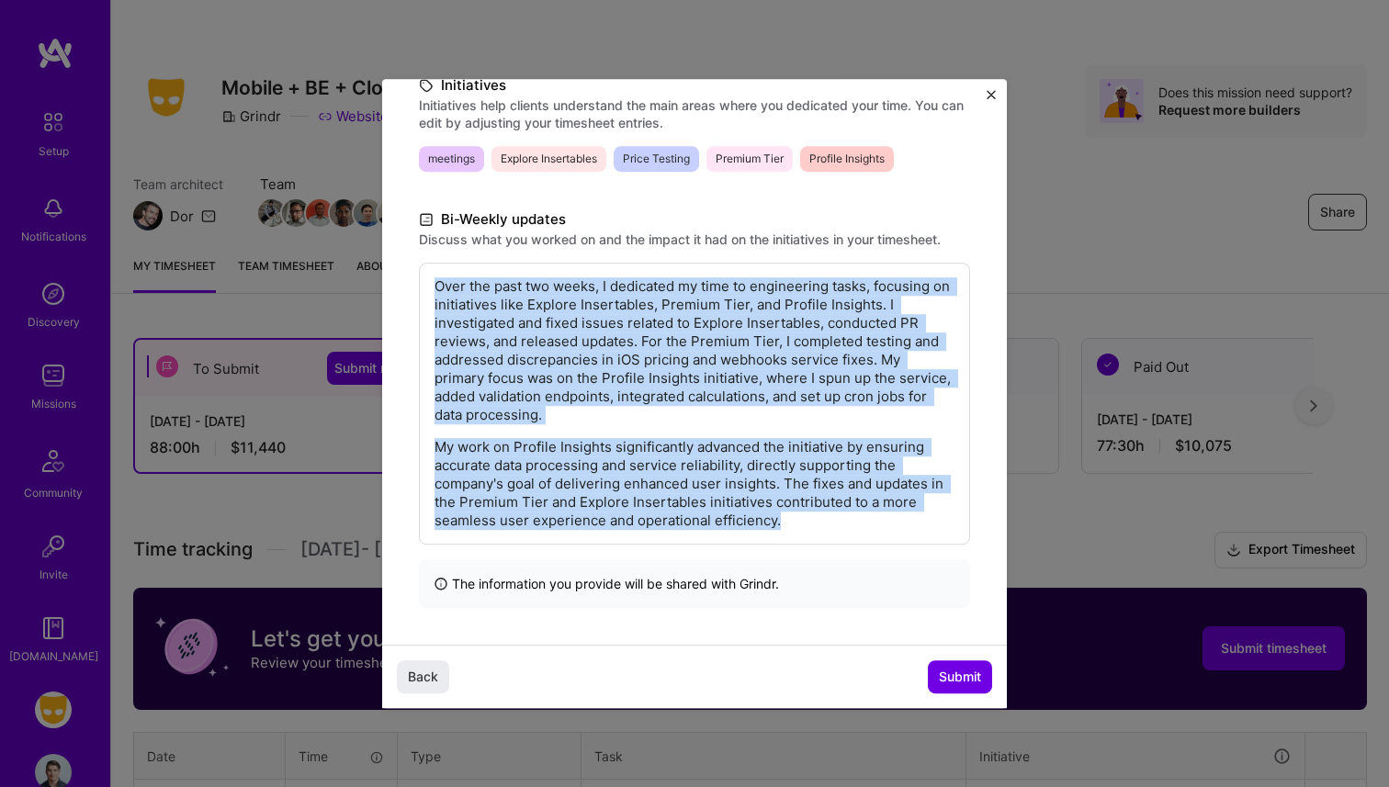
copy div "Over the past two weeks, I dedicated my time to engineering tasks, focusing on …"
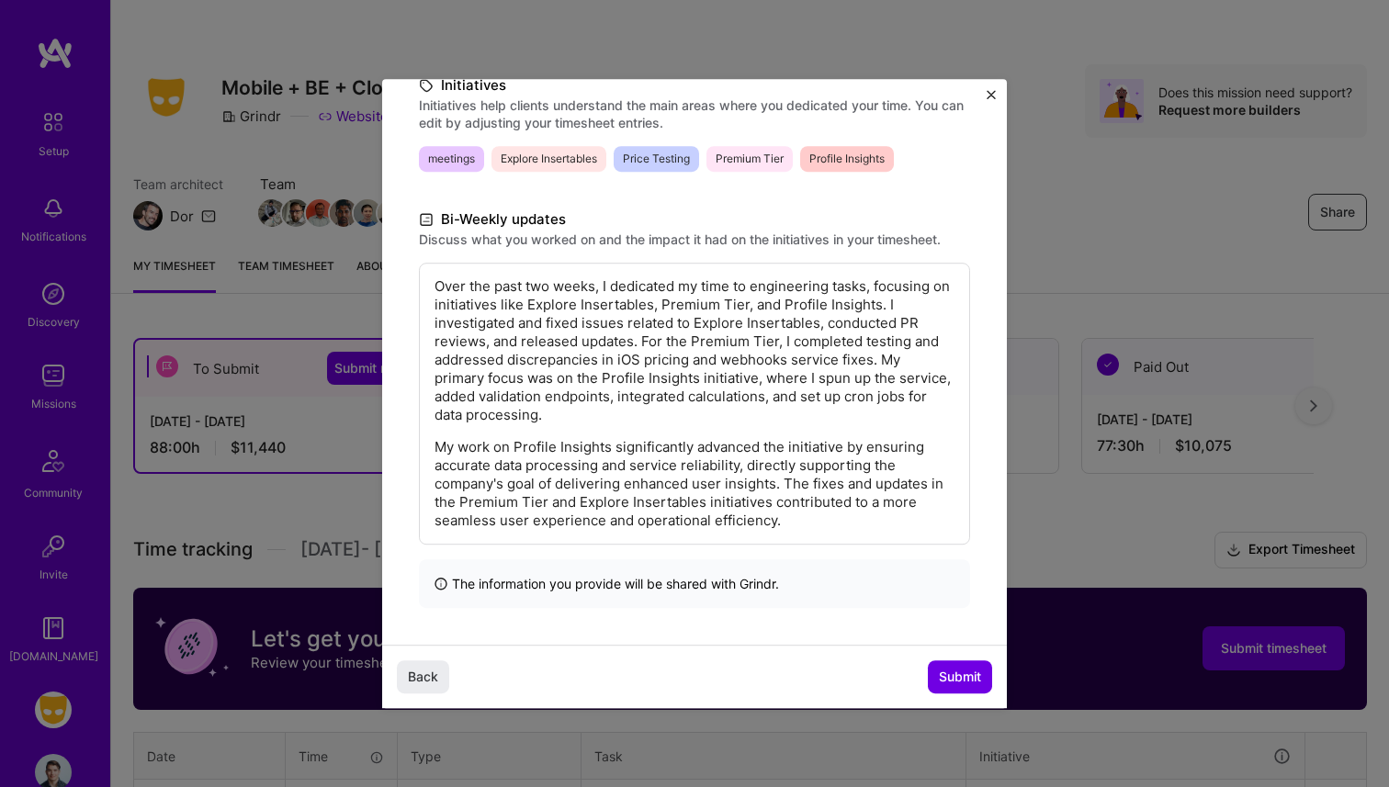
click at [309, 385] on div "What is written here will be shared with the team at [GEOGRAPHIC_DATA] , are yo…" at bounding box center [694, 393] width 1389 height 787
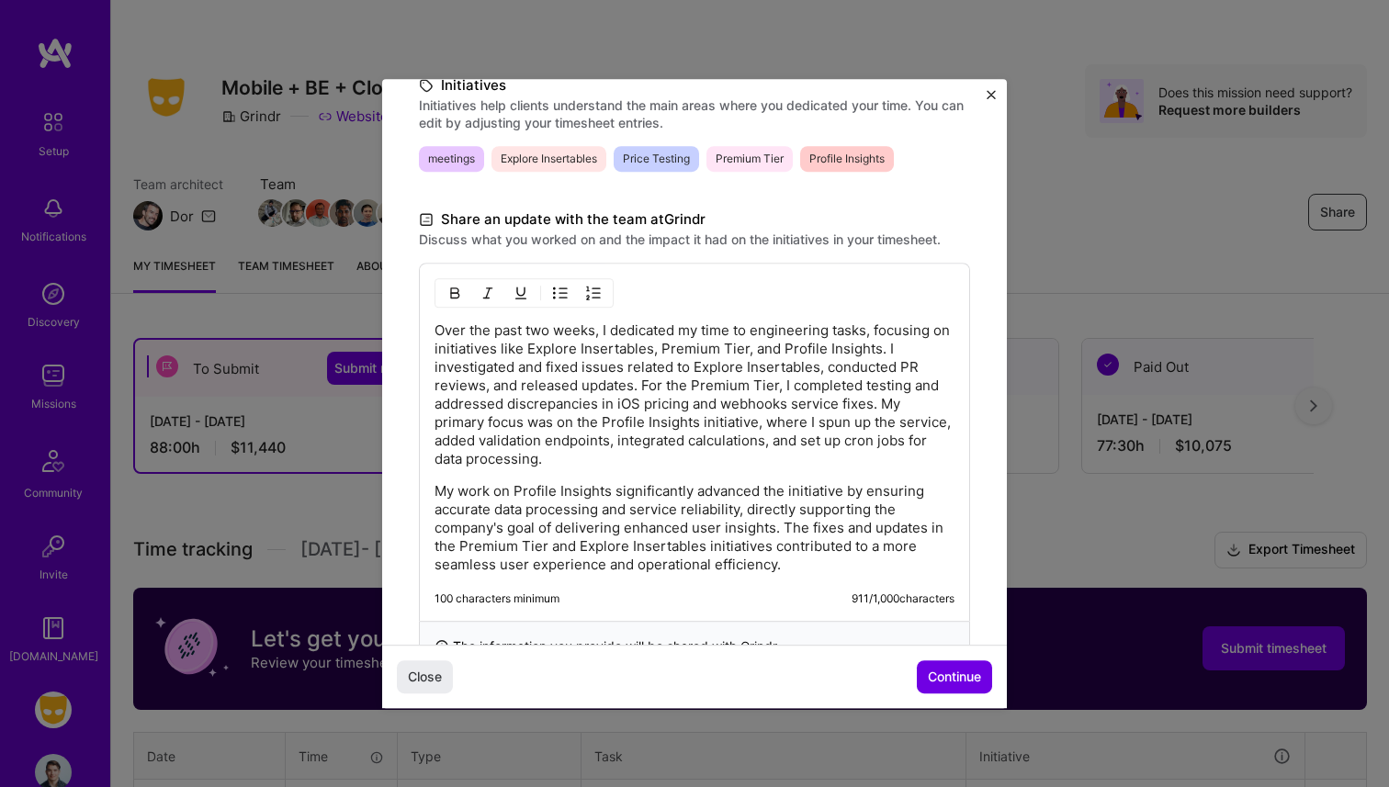
scroll to position [506, 0]
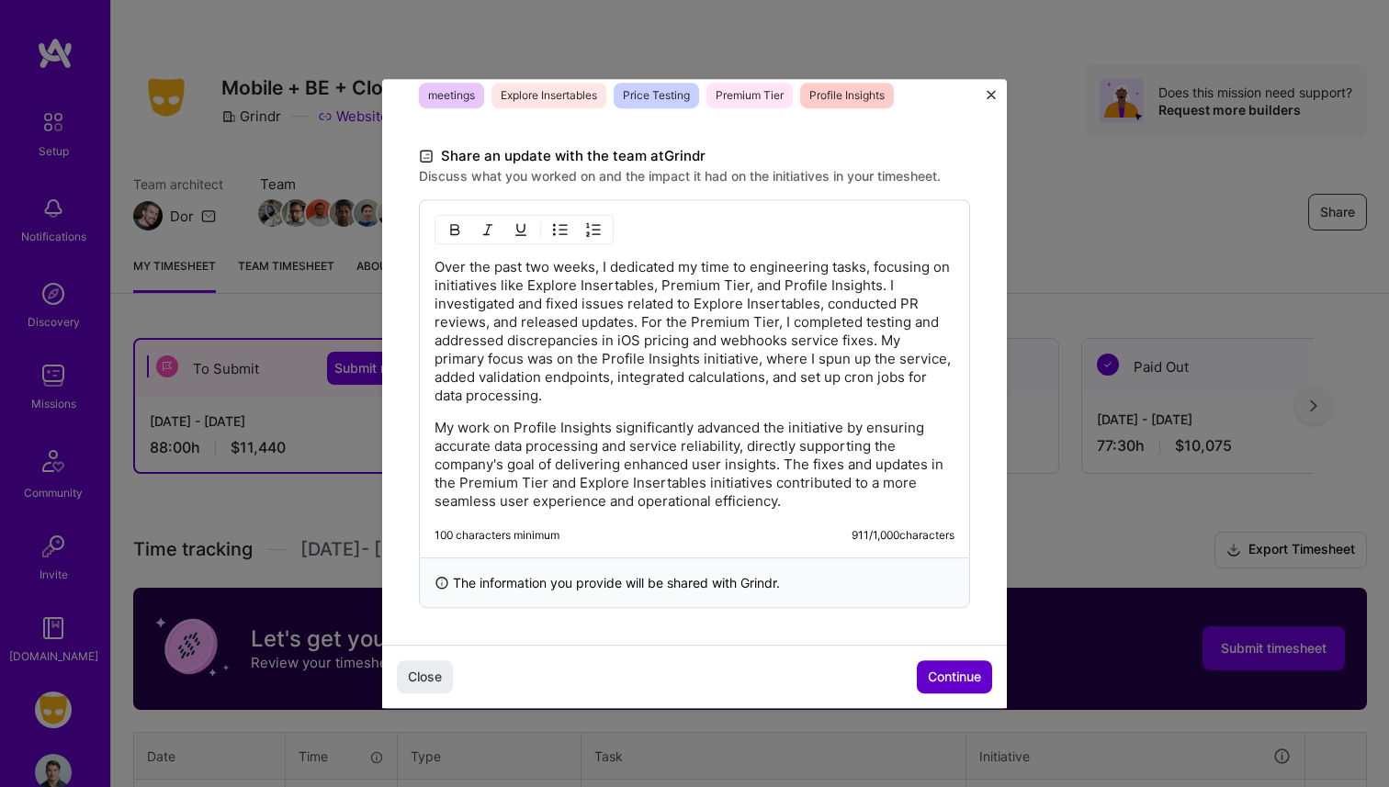
click at [949, 680] on span "Continue" at bounding box center [954, 677] width 53 height 18
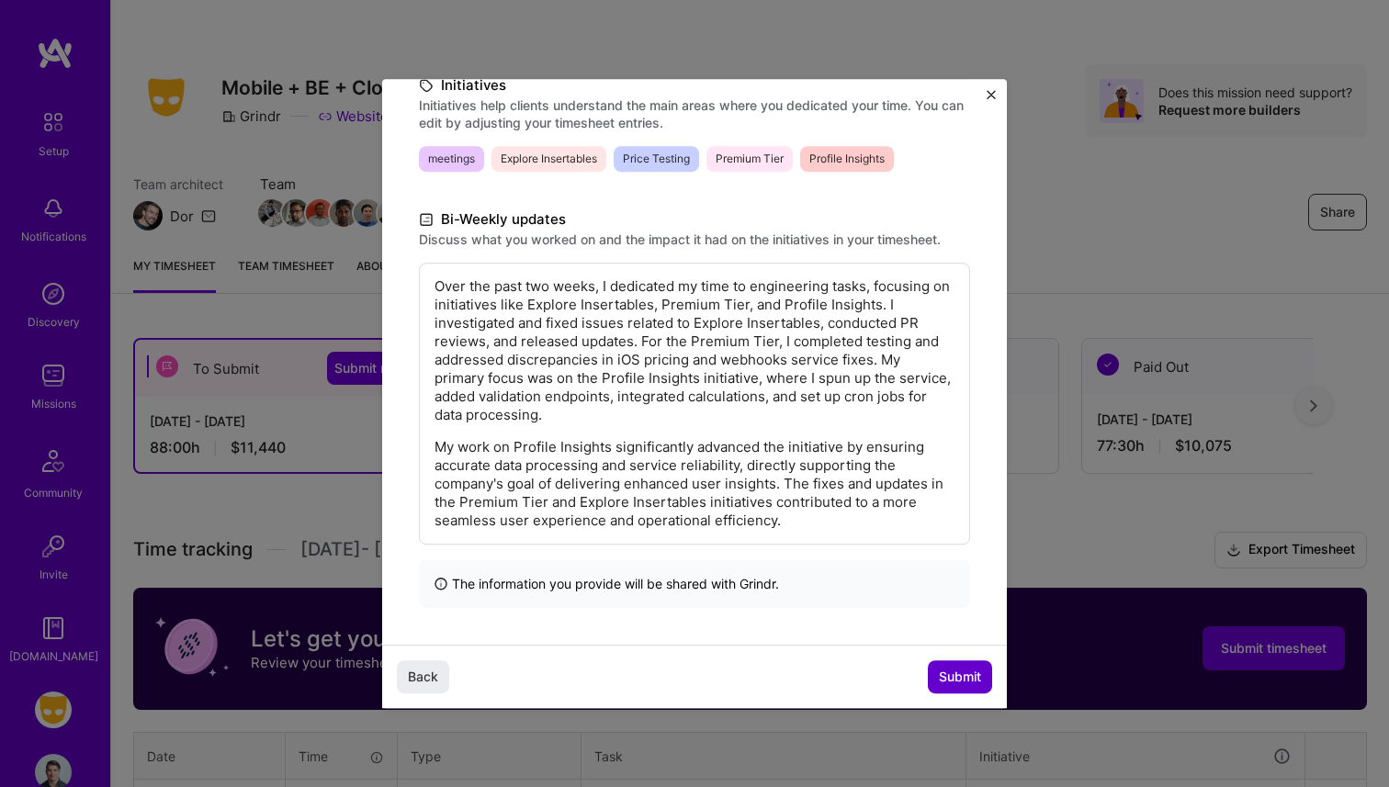
scroll to position [259, 0]
click at [949, 680] on span "Submit" at bounding box center [960, 677] width 42 height 18
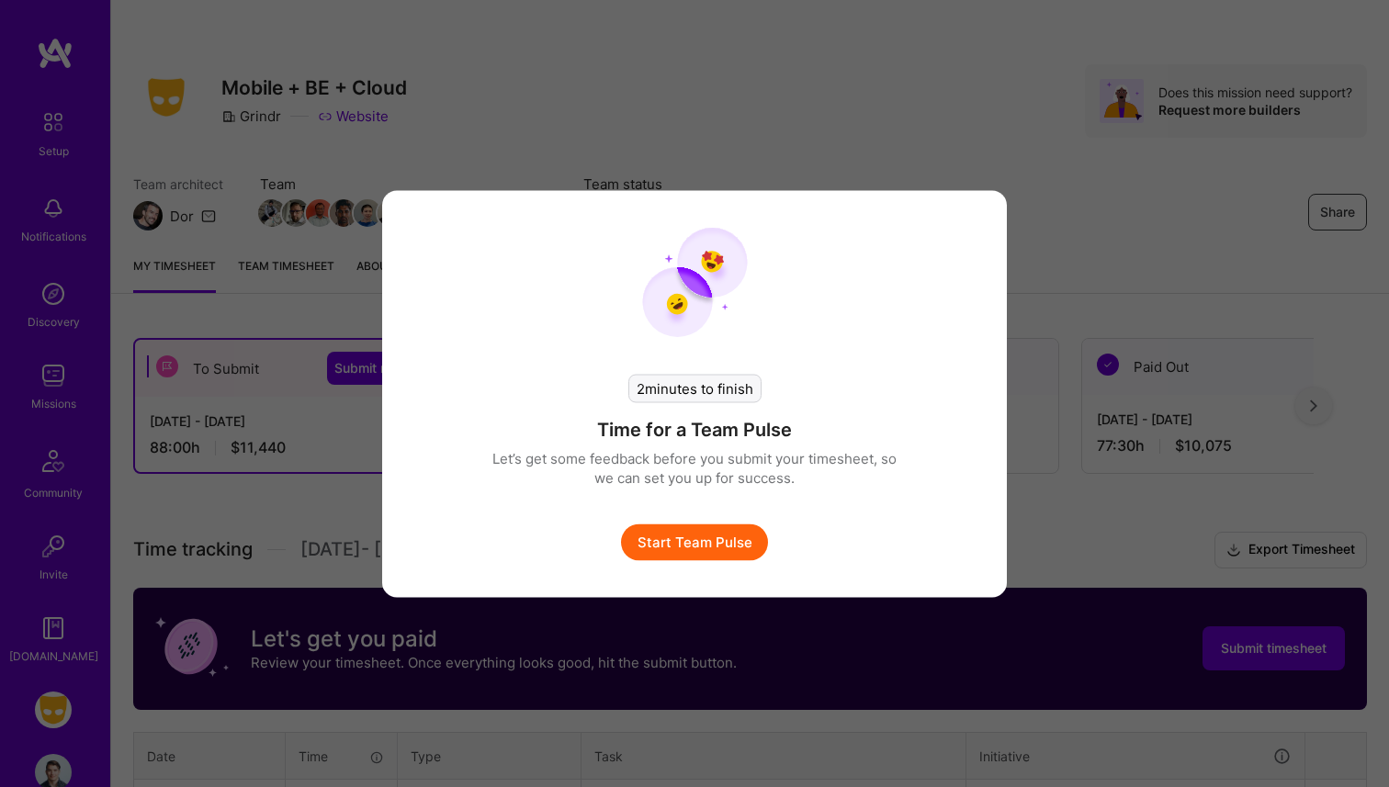
click at [707, 562] on div "2 minutes to finish Time for a Team Pulse Let’s get some feedback before you su…" at bounding box center [694, 393] width 625 height 407
click at [707, 555] on button "Start Team Pulse" at bounding box center [694, 542] width 147 height 37
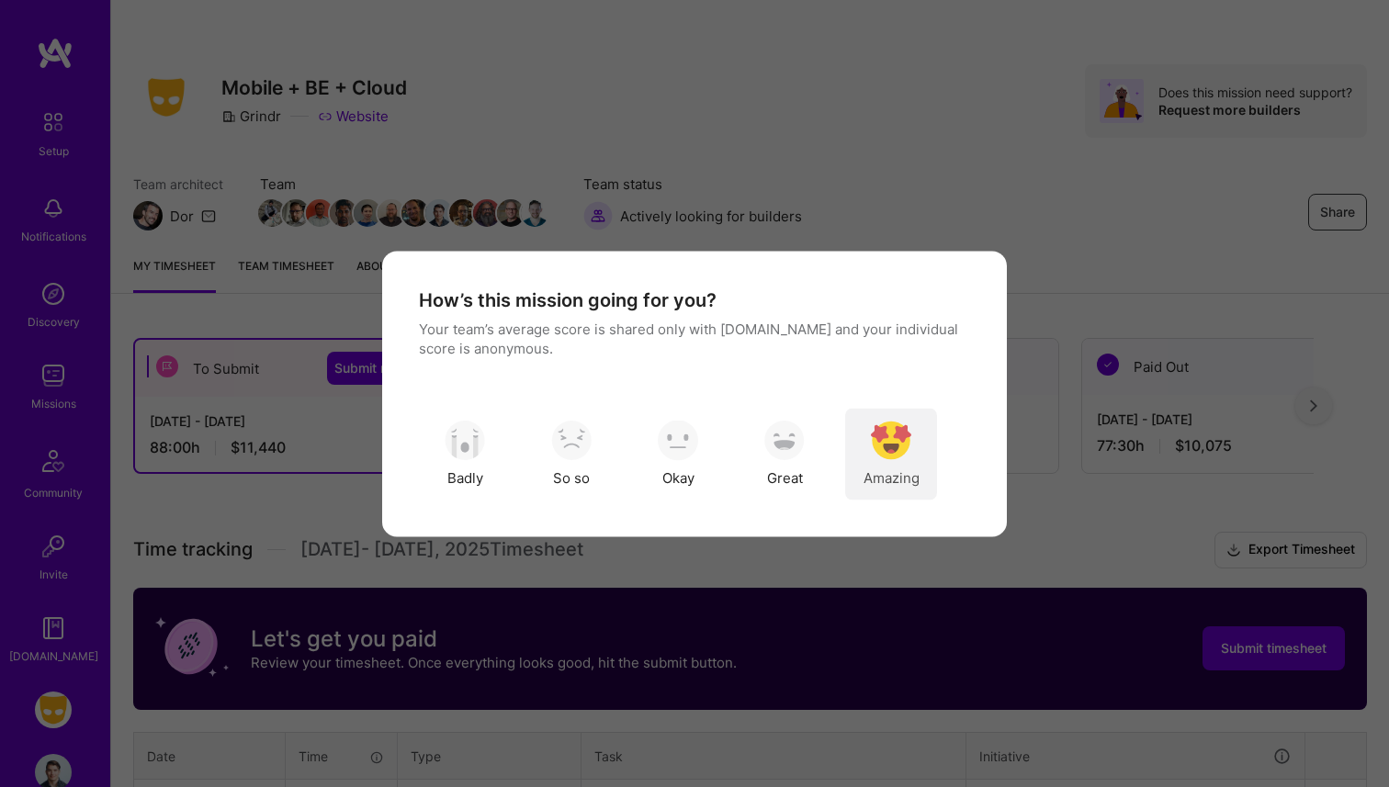
click at [897, 435] on img "modal" at bounding box center [891, 441] width 40 height 40
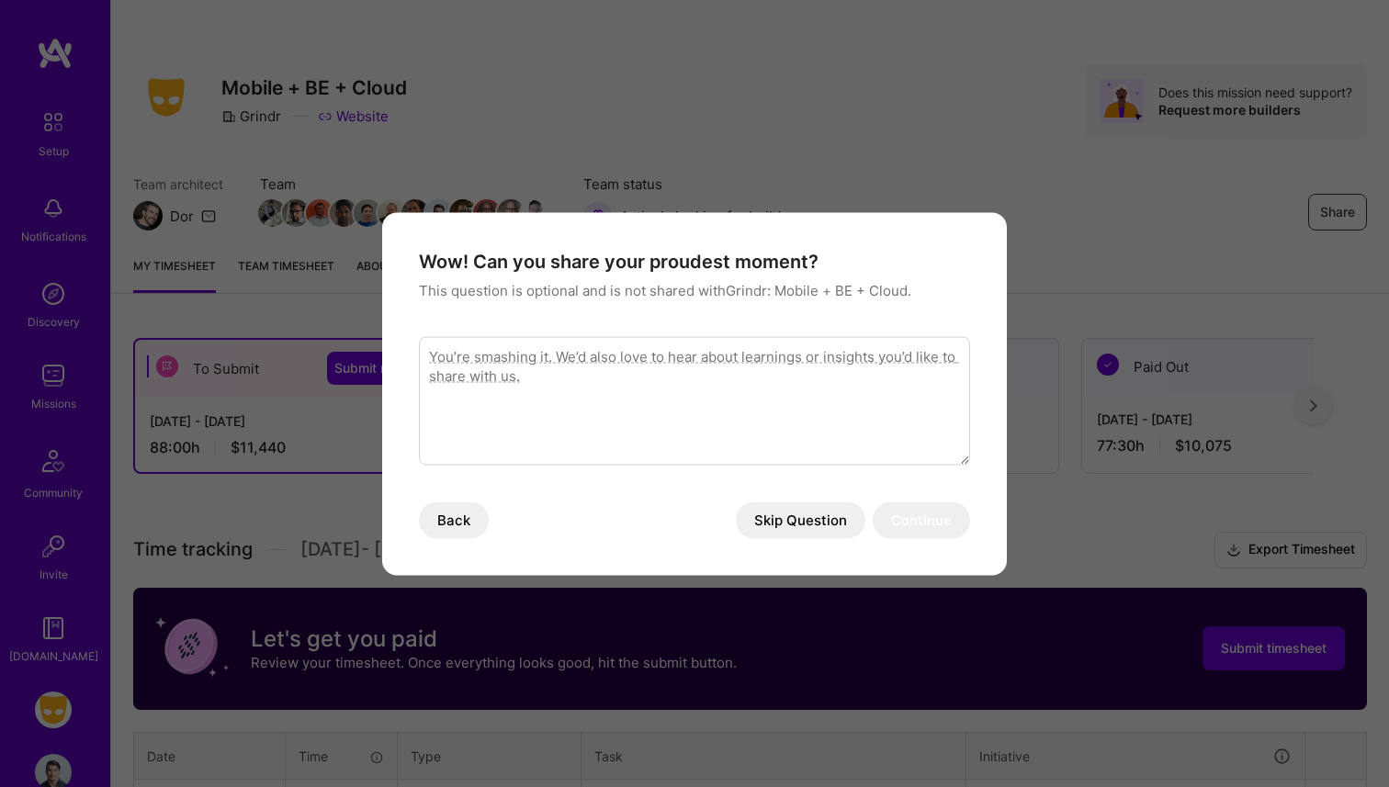
click at [824, 508] on button "Skip Question" at bounding box center [801, 520] width 130 height 37
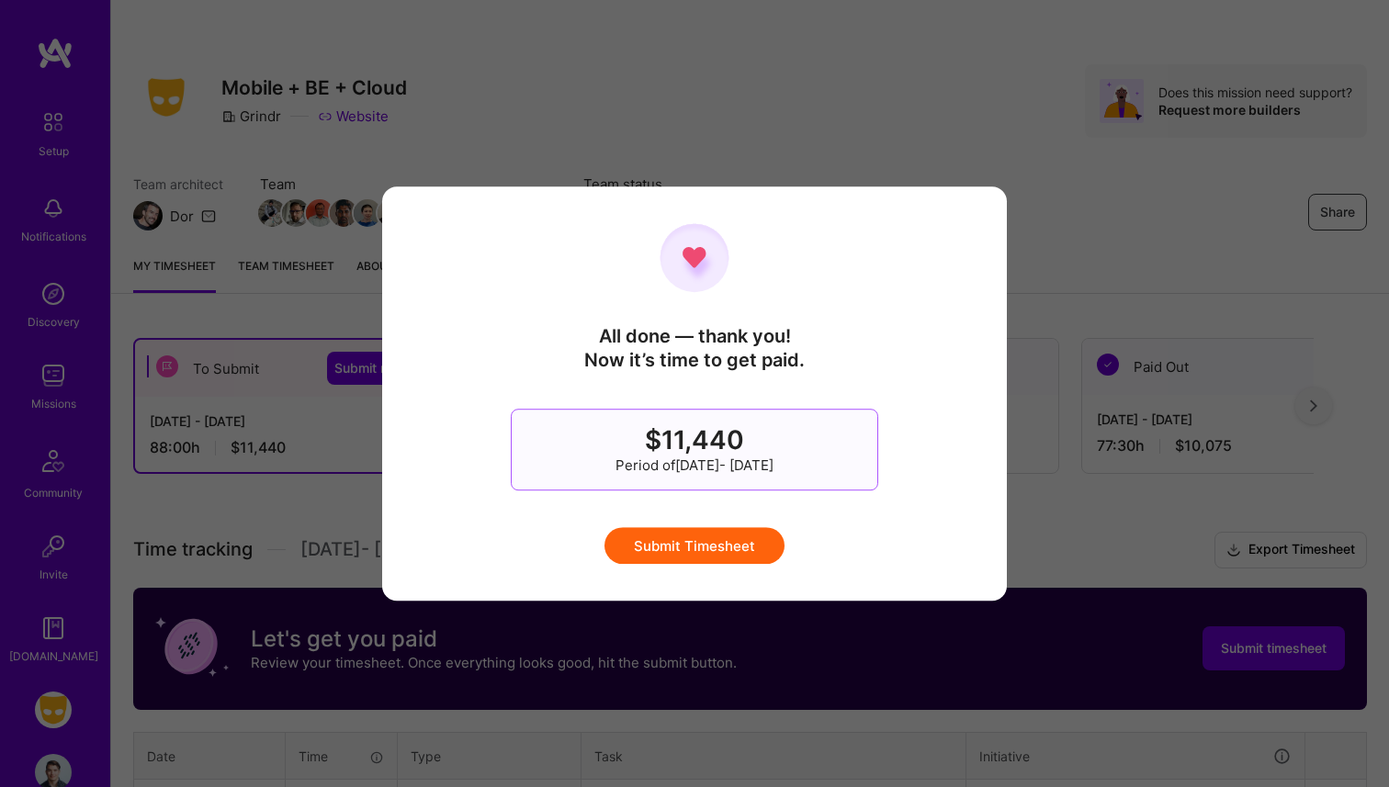
click at [743, 542] on button "Submit Timesheet" at bounding box center [694, 545] width 180 height 37
